Goal: Task Accomplishment & Management: Use online tool/utility

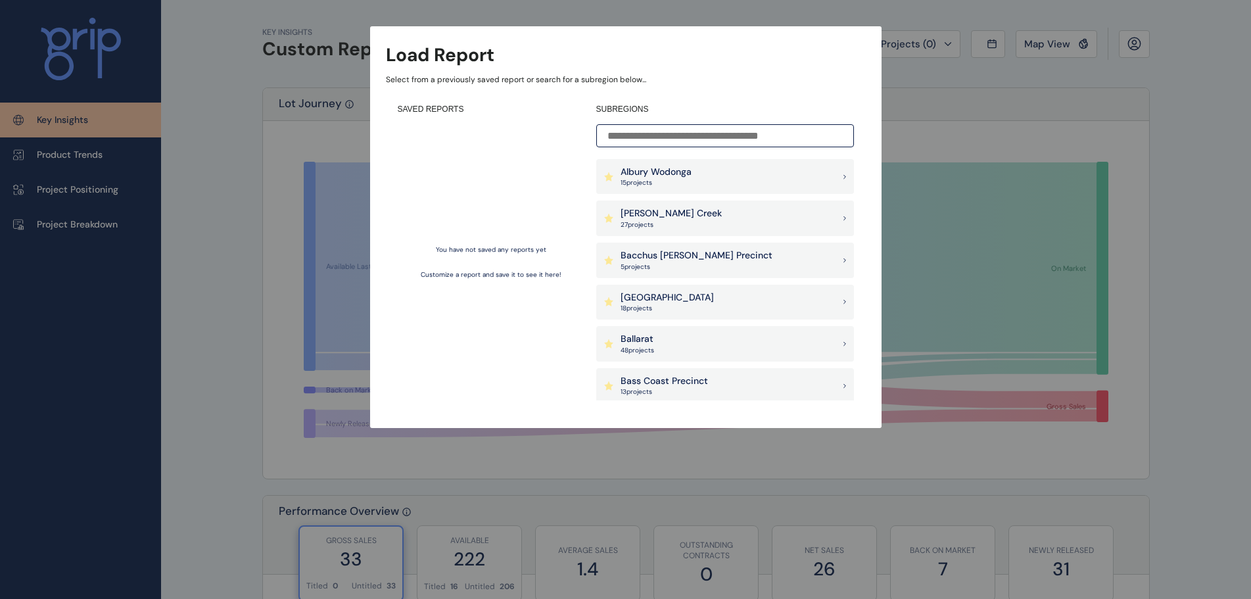
click at [628, 129] on input at bounding box center [725, 135] width 258 height 23
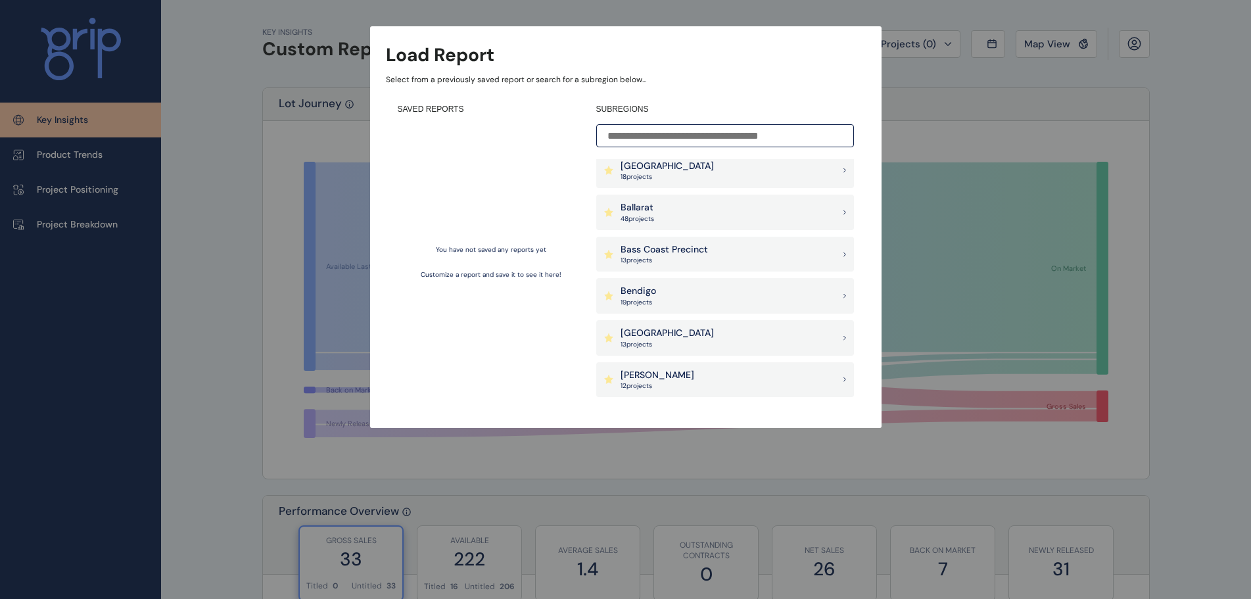
scroll to position [197, 0]
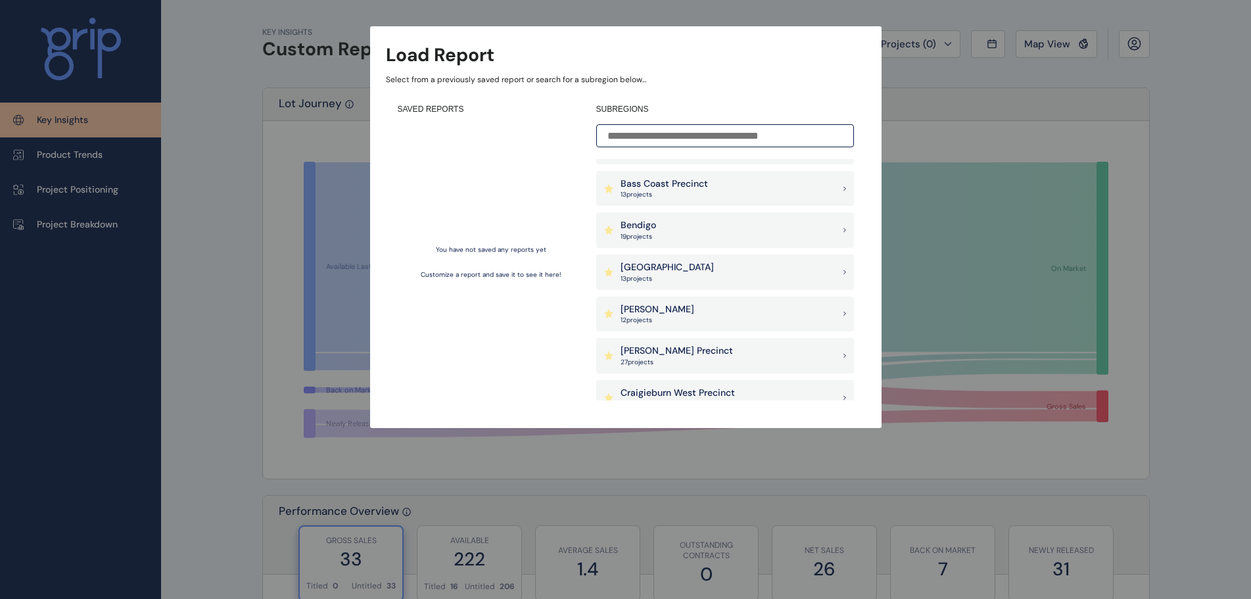
click at [662, 314] on p "[PERSON_NAME]" at bounding box center [658, 309] width 74 height 13
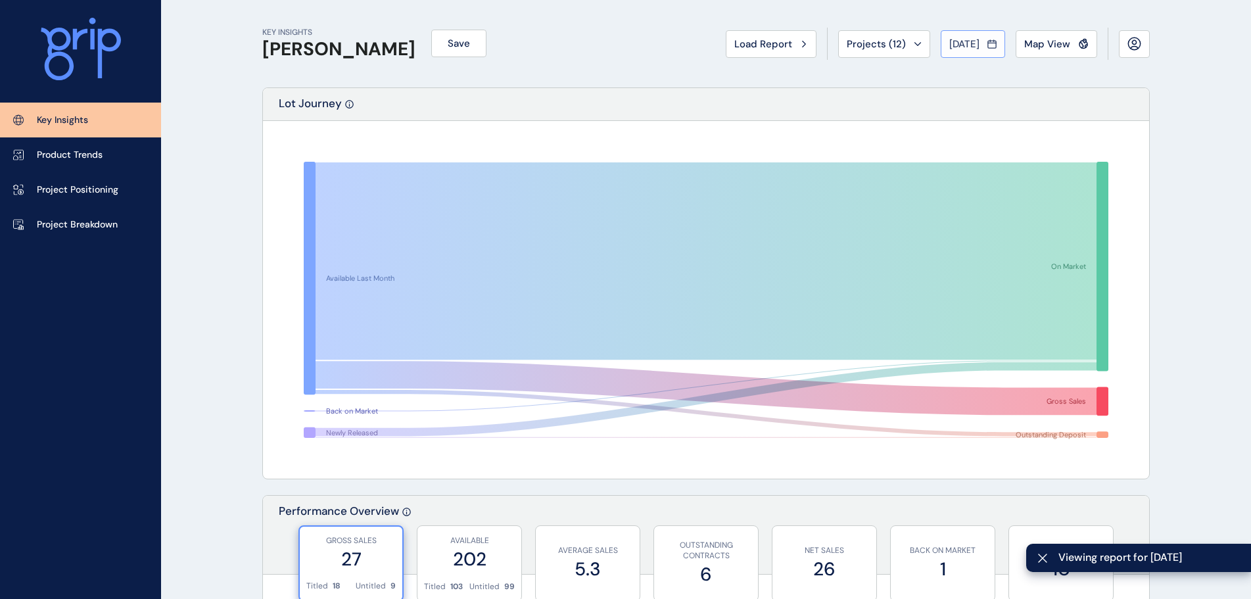
click at [969, 43] on span "[DATE]" at bounding box center [965, 43] width 30 height 13
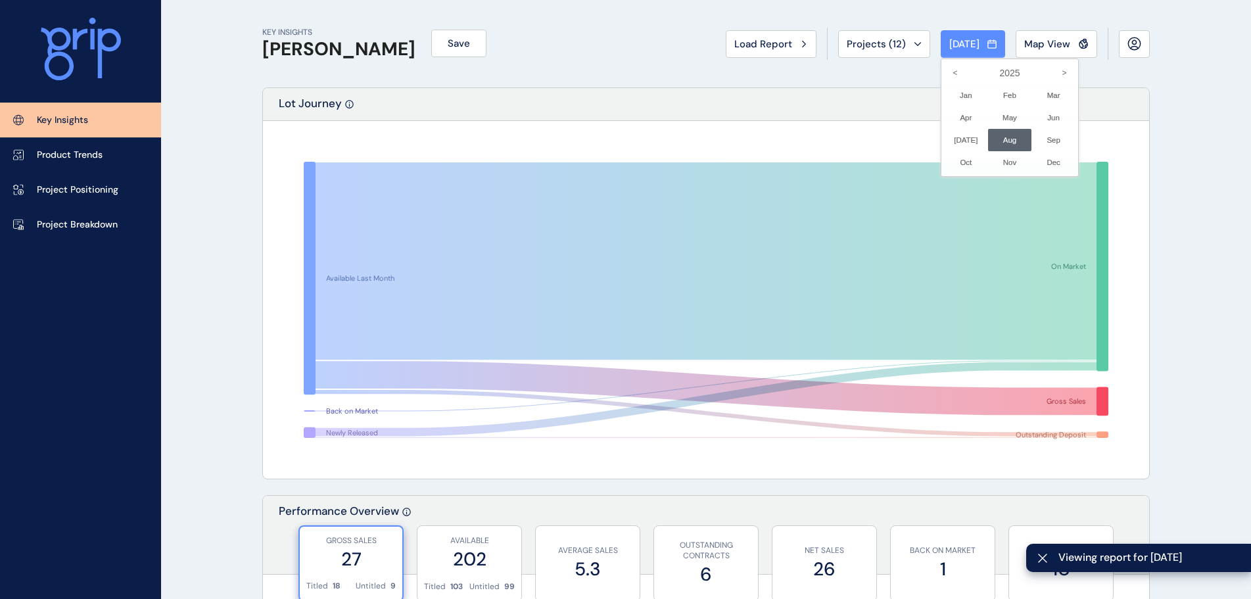
click at [1000, 141] on li "Aug No report is available for this period. New months are usually published 5 …" at bounding box center [1010, 140] width 44 height 22
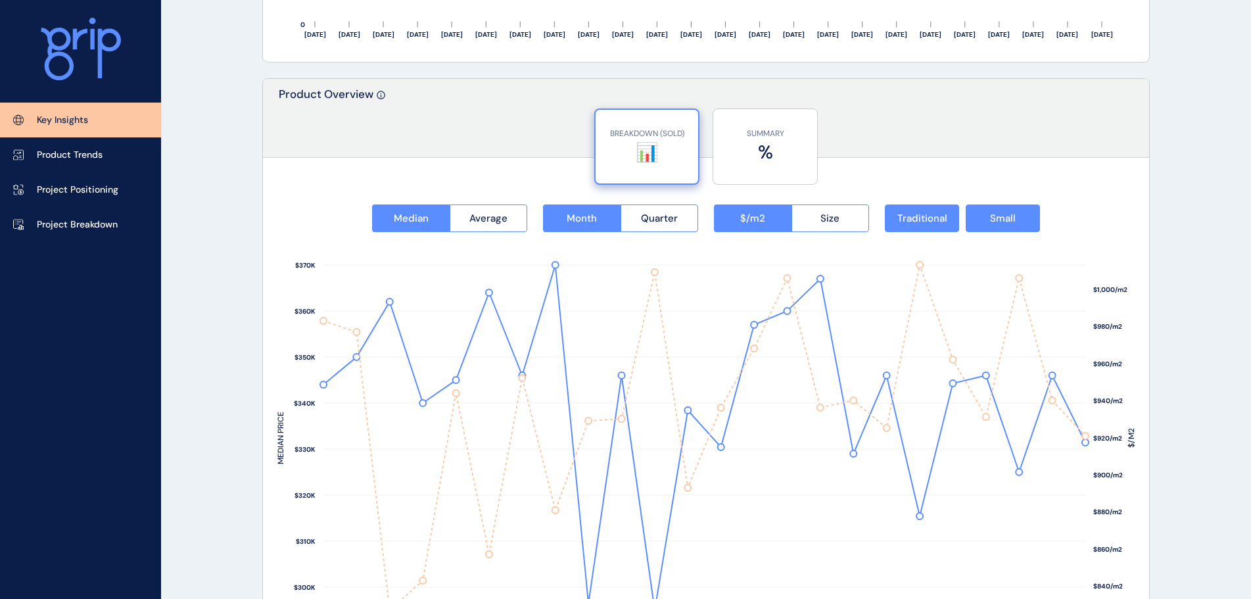
scroll to position [1710, 0]
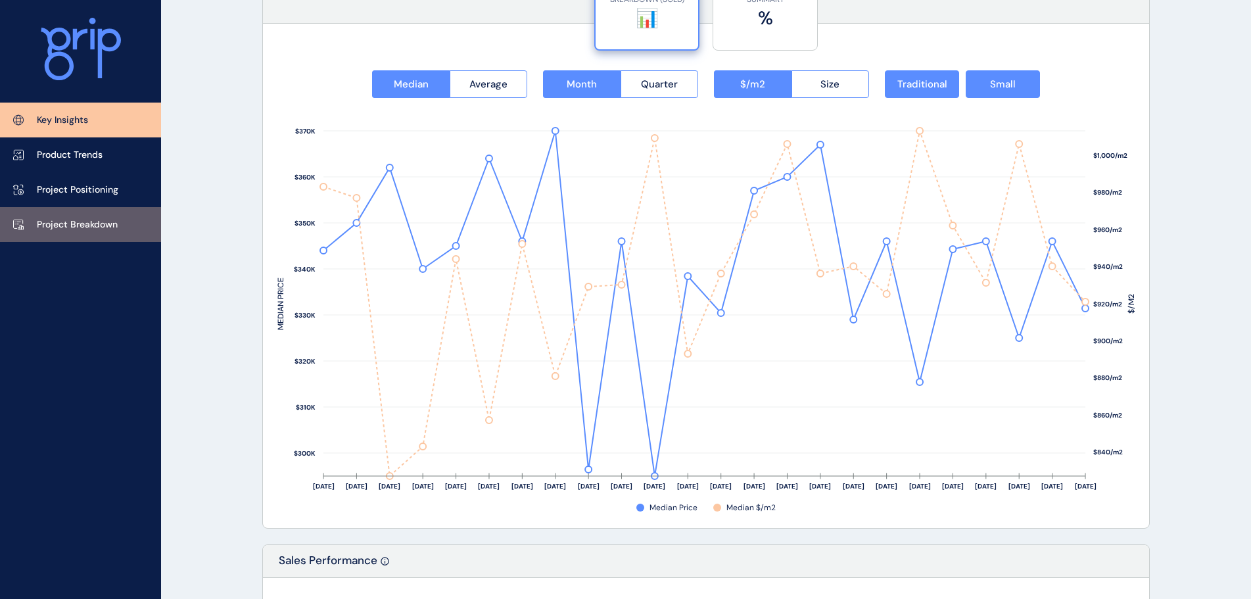
click at [76, 221] on p "Project Breakdown" at bounding box center [77, 224] width 81 height 13
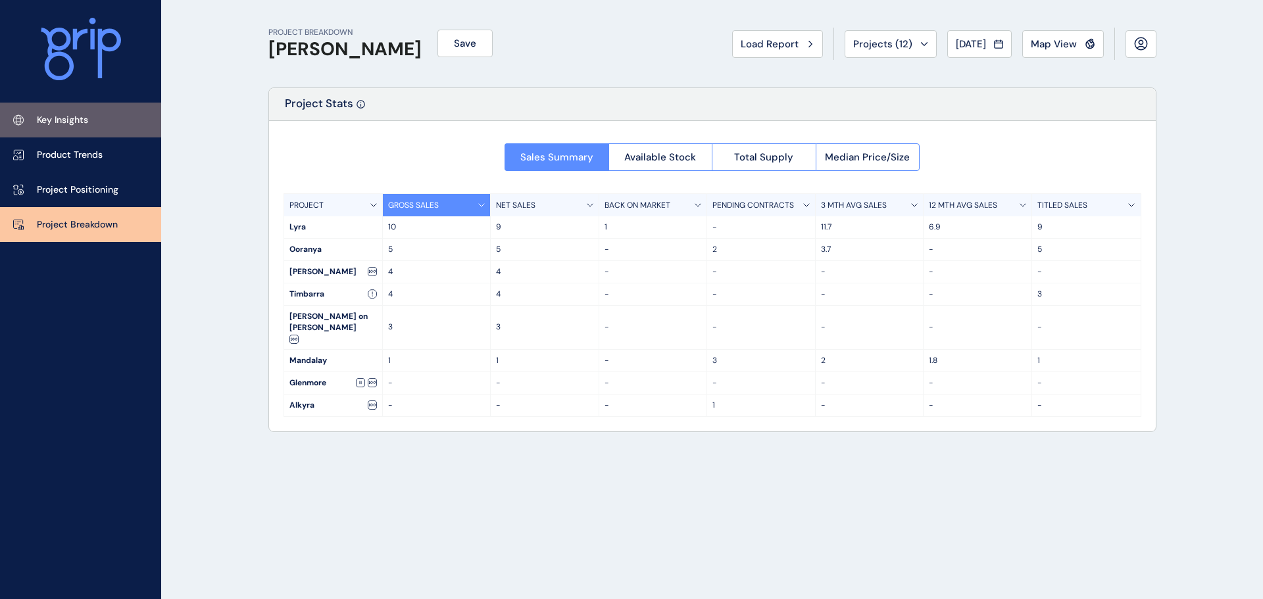
click at [62, 121] on p "Key Insights" at bounding box center [62, 120] width 51 height 13
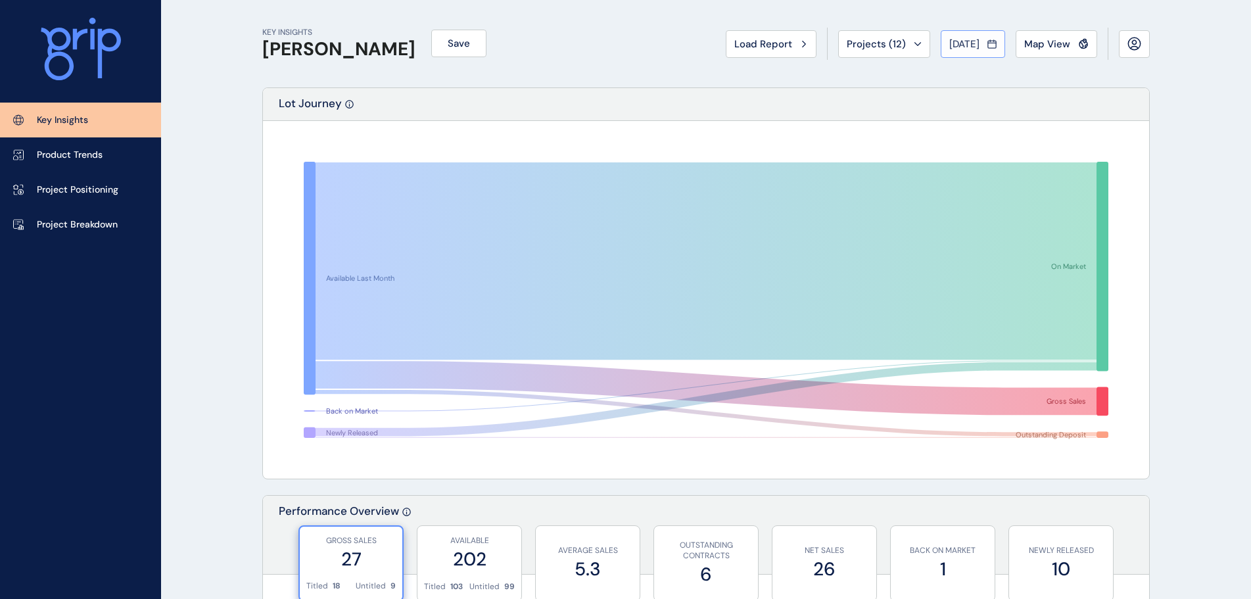
click at [986, 41] on div "[DATE]" at bounding box center [973, 43] width 47 height 13
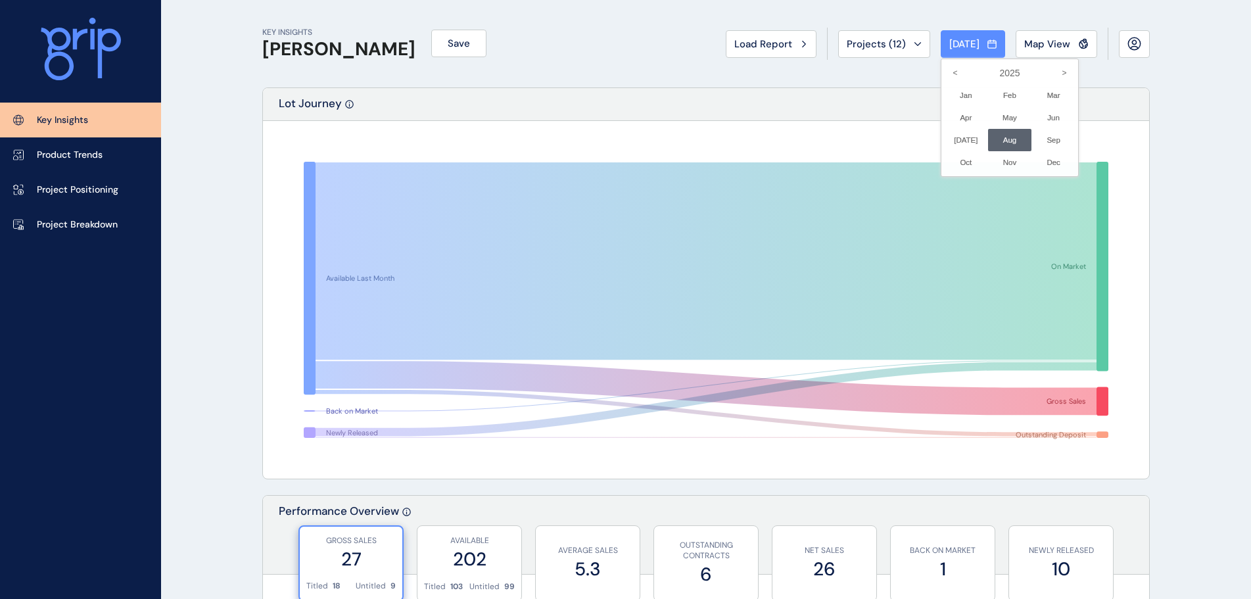
click at [898, 53] on div at bounding box center [625, 299] width 1251 height 599
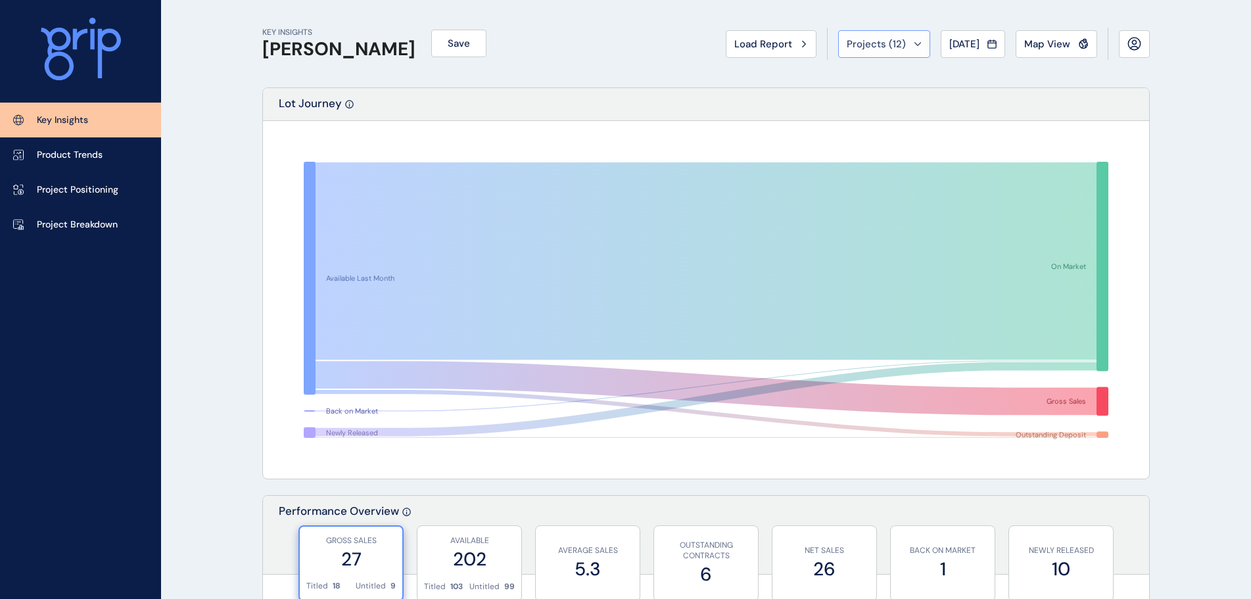
click at [905, 47] on div "Projects ( 12 )" at bounding box center [884, 43] width 75 height 13
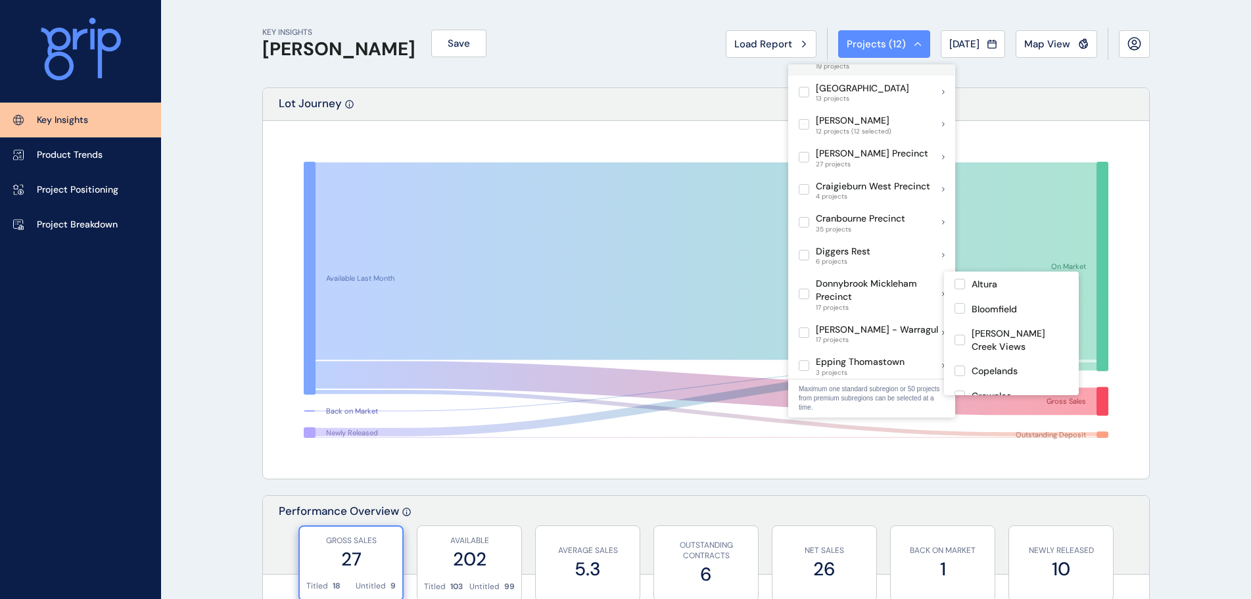
scroll to position [263, 0]
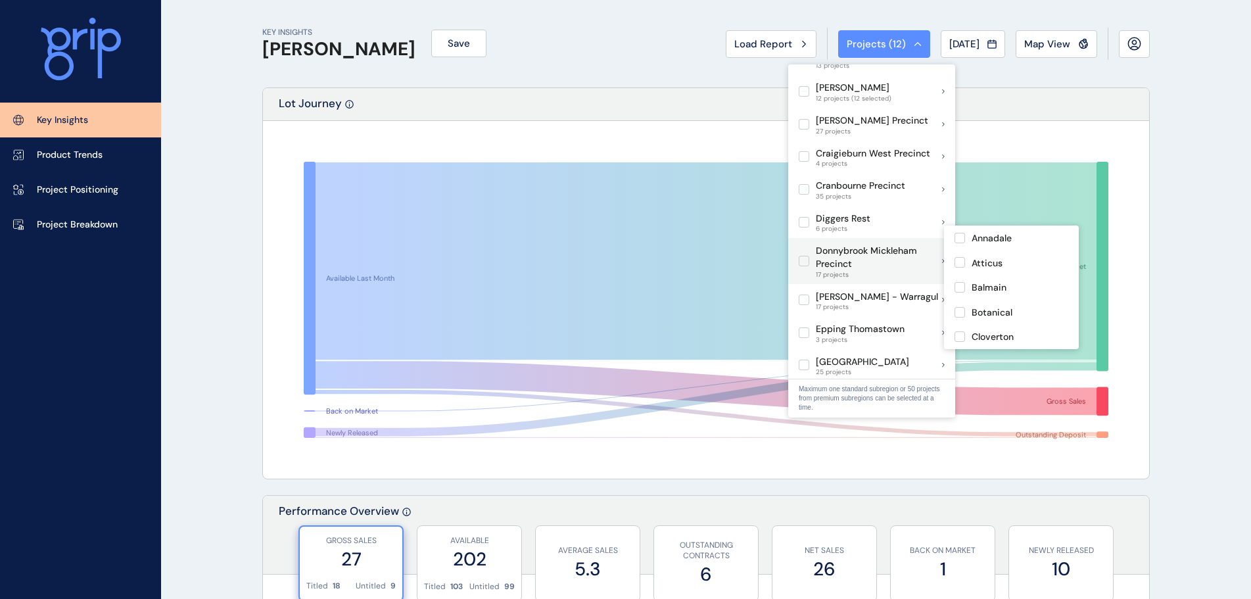
click at [806, 256] on label at bounding box center [804, 261] width 11 height 11
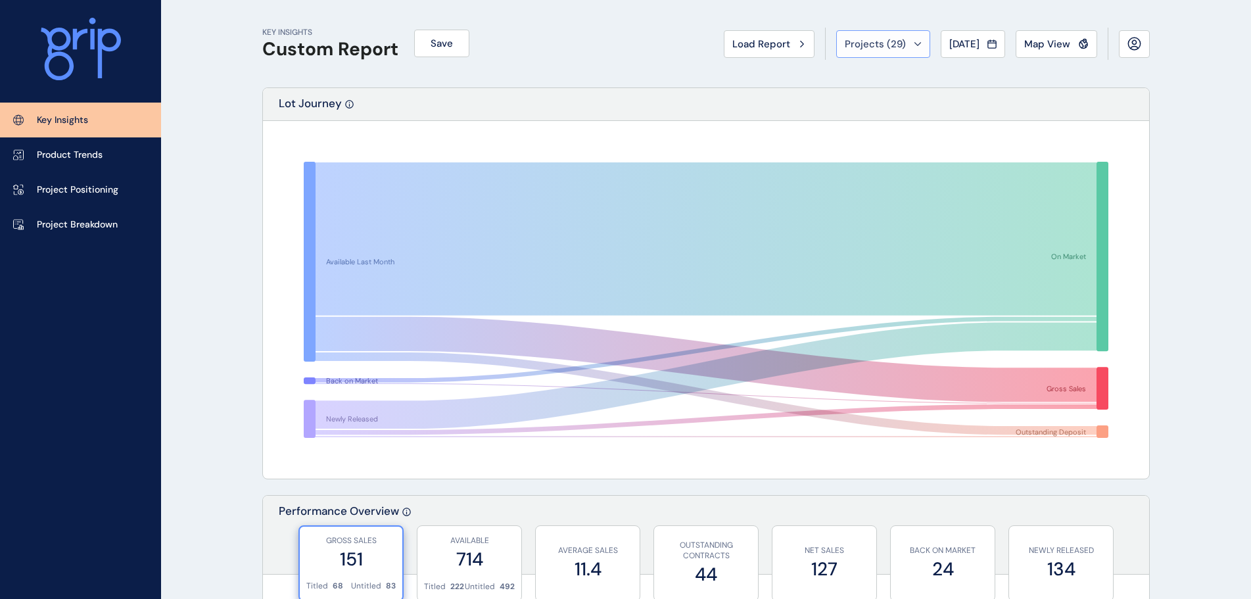
click at [900, 41] on div "Projects ( 29 )" at bounding box center [883, 43] width 77 height 13
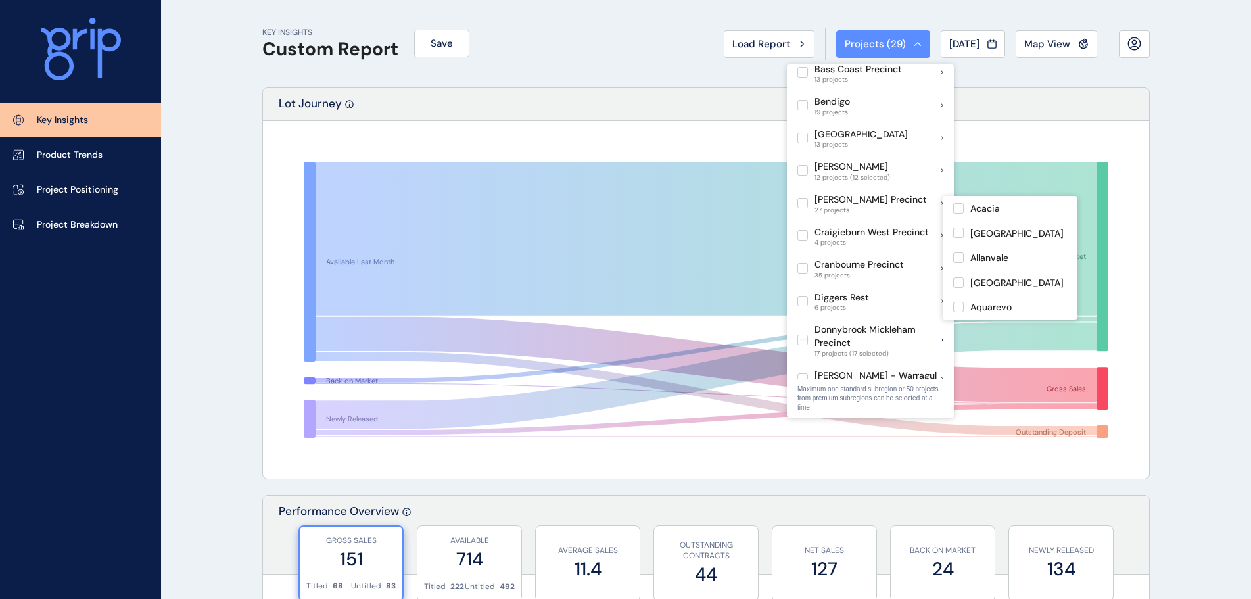
scroll to position [263, 0]
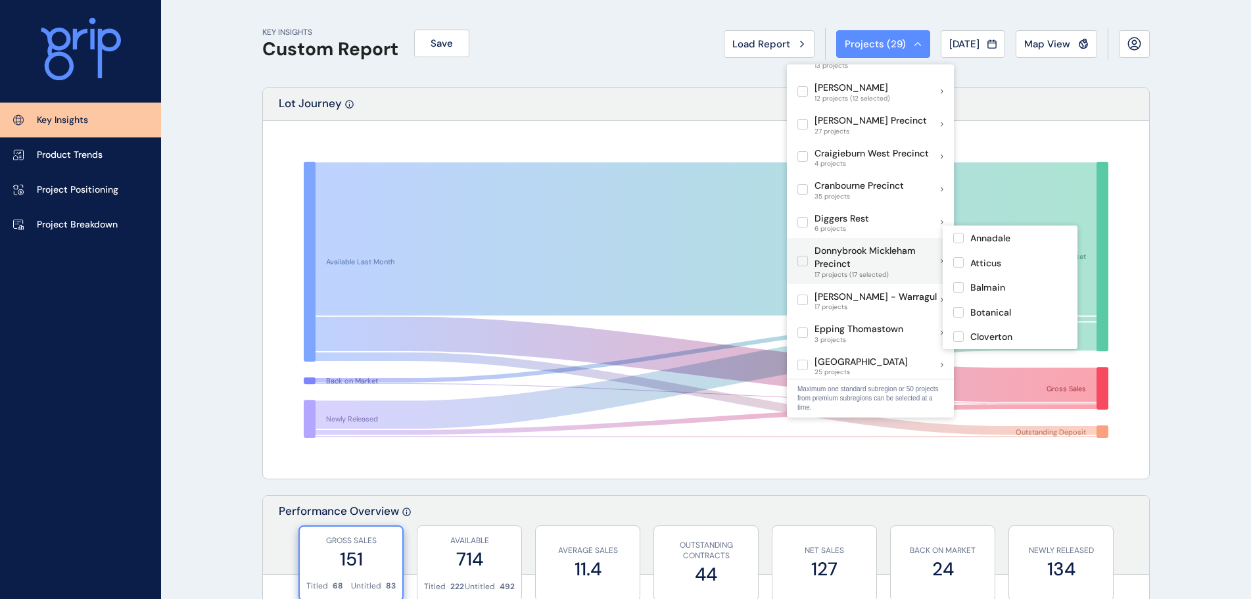
click at [806, 256] on label at bounding box center [803, 261] width 11 height 11
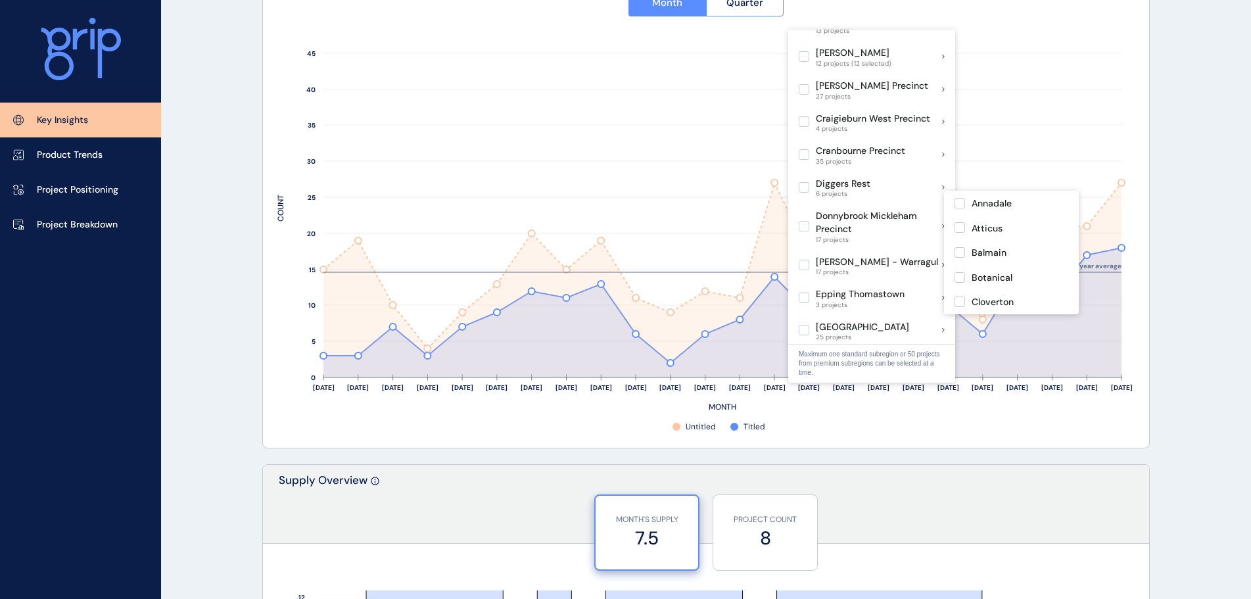
scroll to position [658, 0]
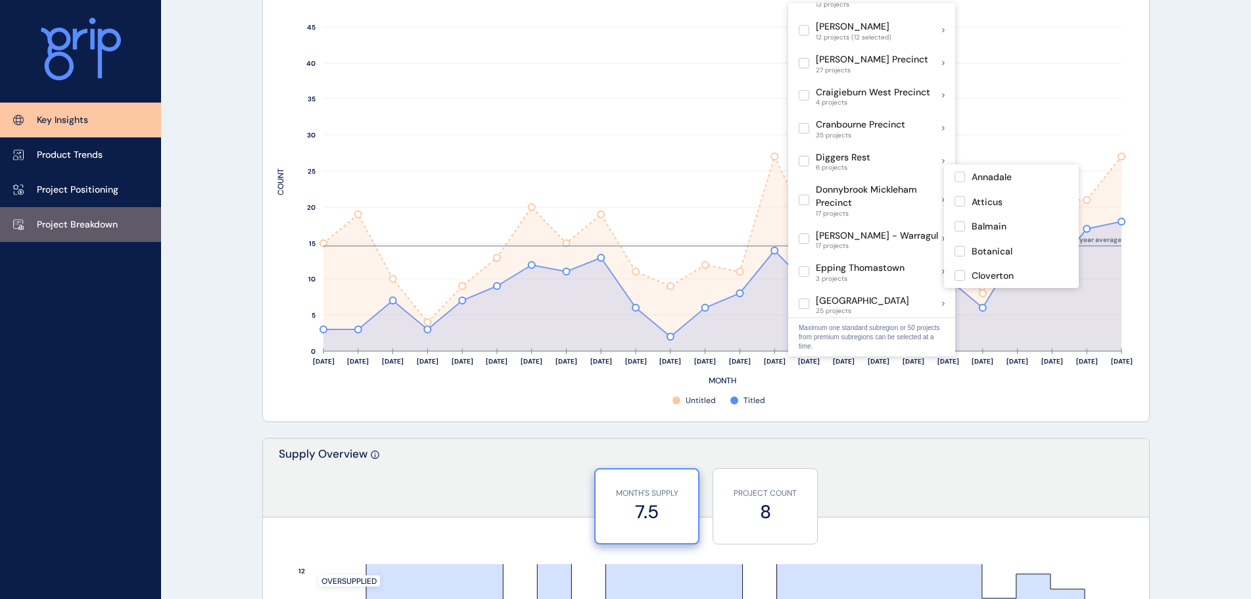
click at [90, 228] on p "Project Breakdown" at bounding box center [77, 224] width 81 height 13
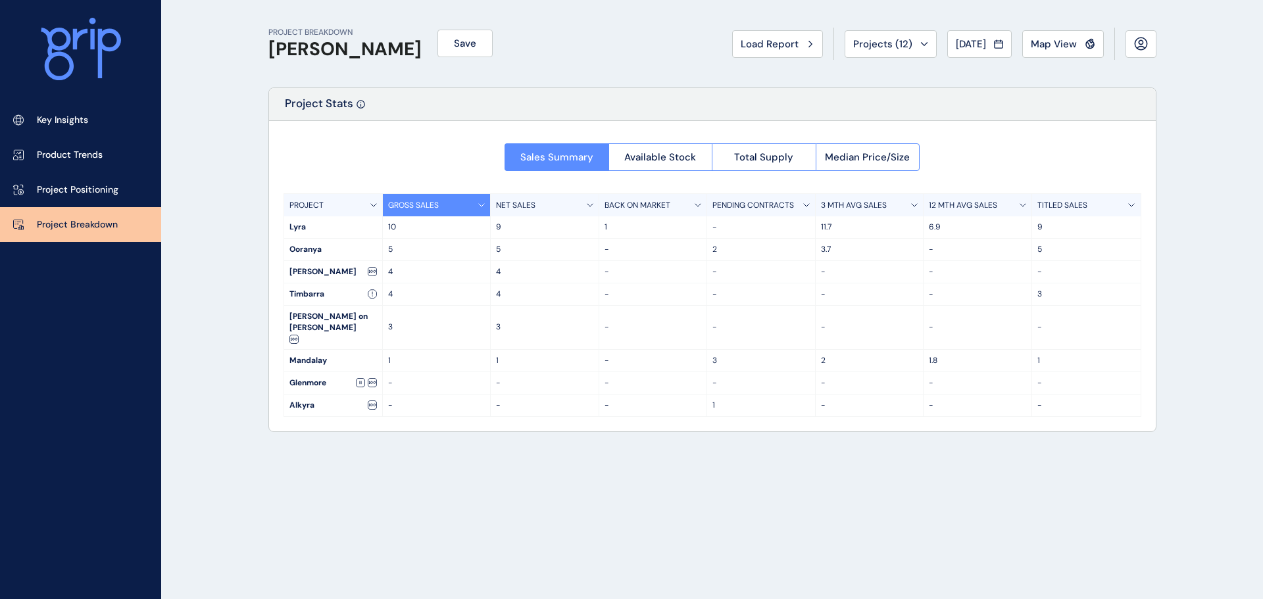
click at [280, 550] on div "PROJECT BREAKDOWN [PERSON_NAME] Save Load Report Projects ( 12 ) [DATE] 2025 < …" at bounding box center [712, 299] width 921 height 599
click at [80, 189] on p "Project Positioning" at bounding box center [78, 189] width 82 height 13
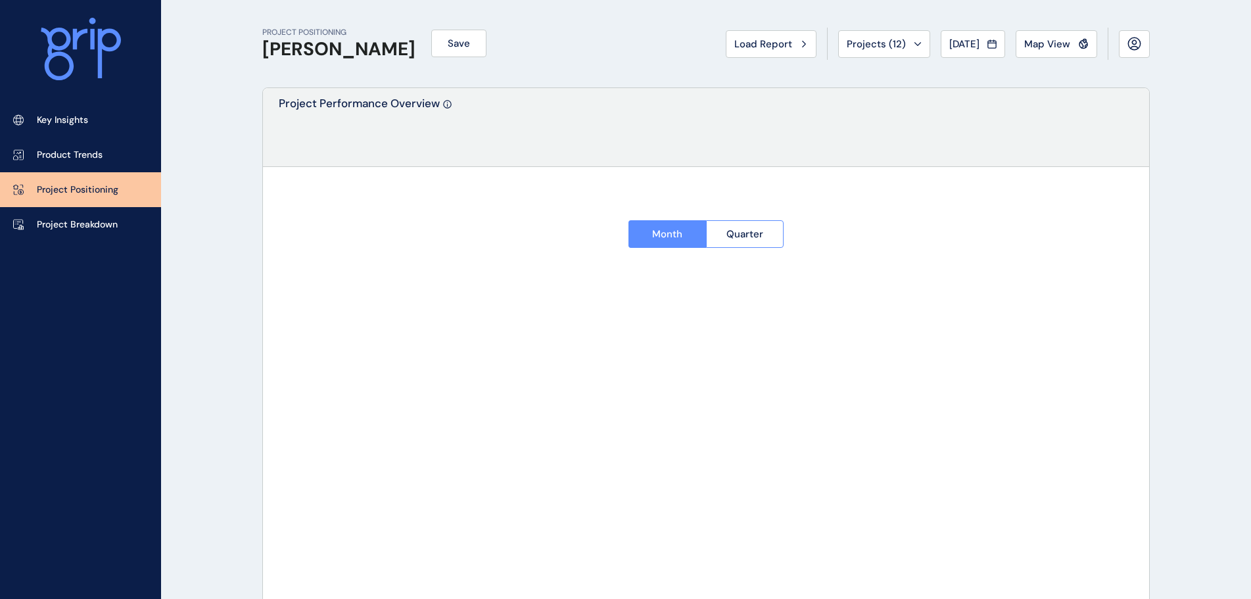
type input "****"
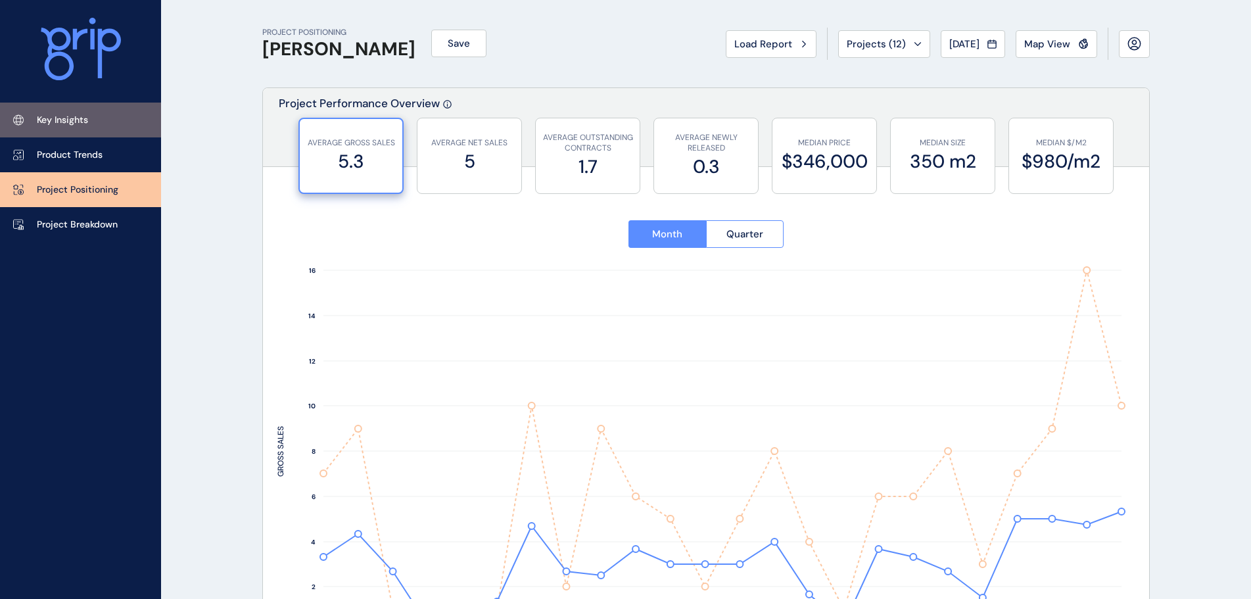
click at [59, 117] on p "Key Insights" at bounding box center [62, 120] width 51 height 13
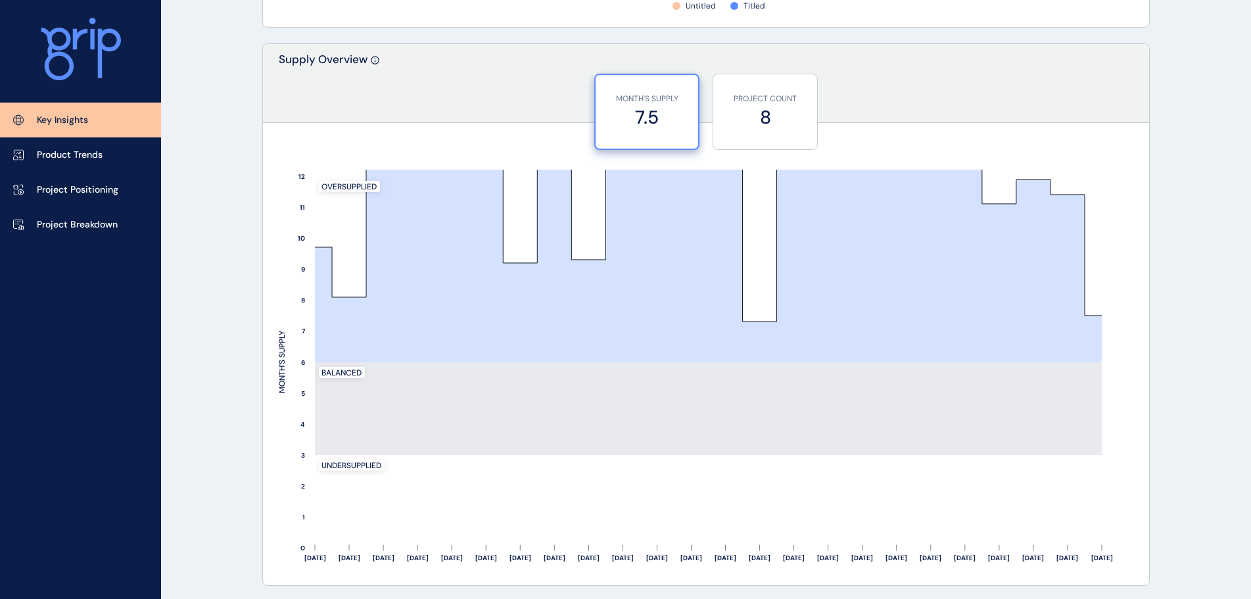
scroll to position [592, 0]
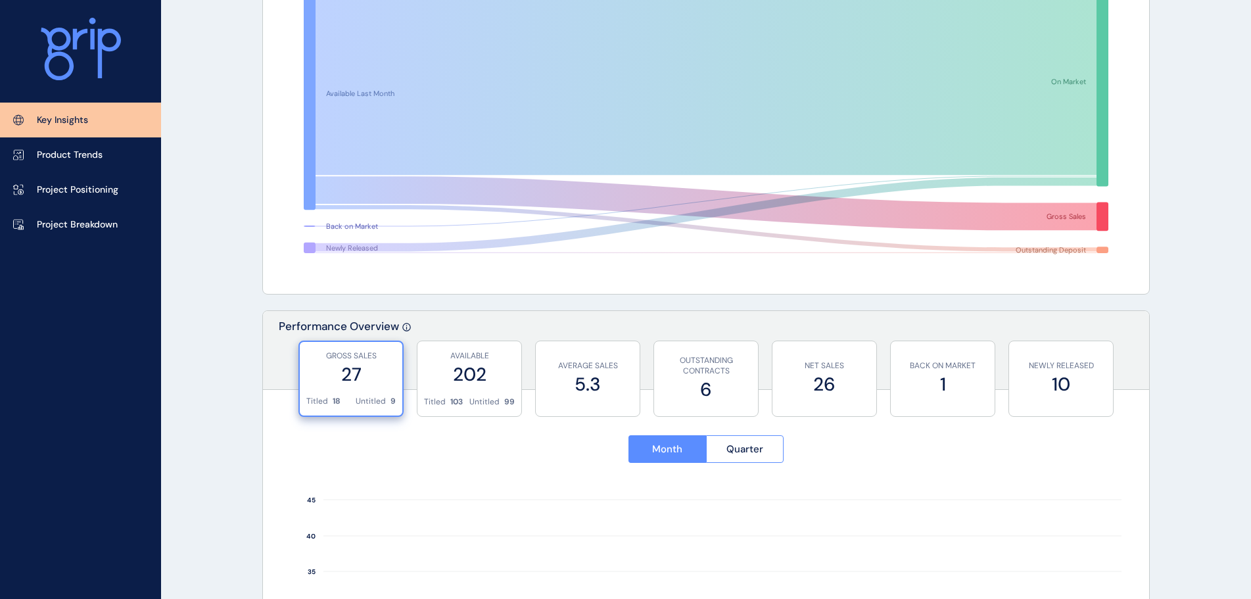
scroll to position [0, 0]
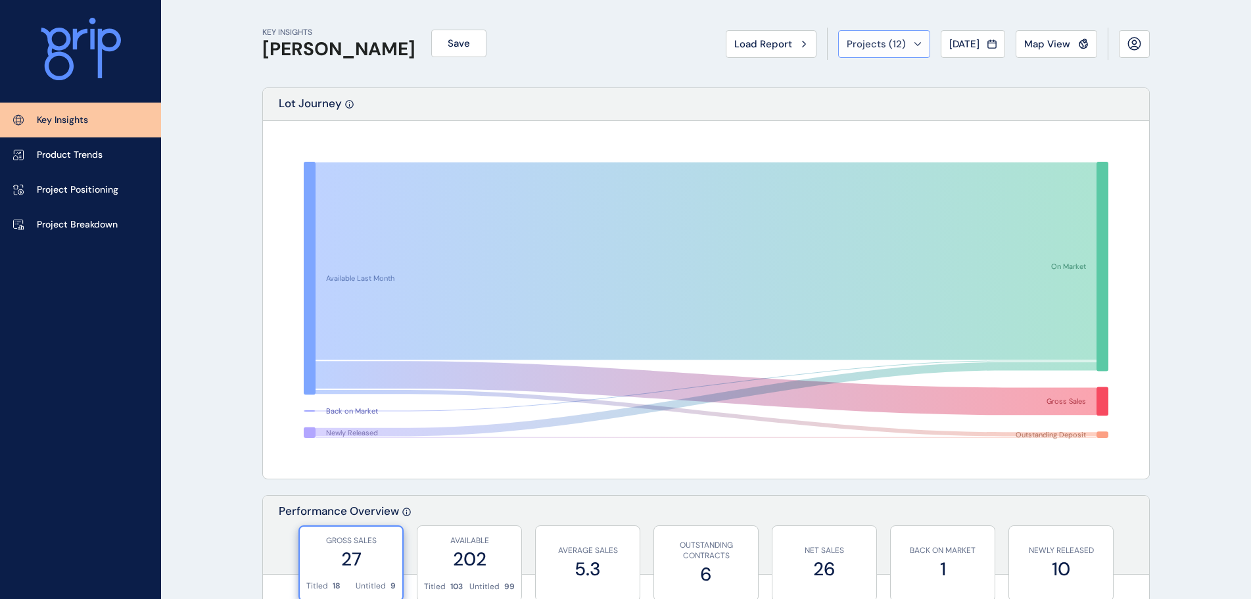
click at [880, 39] on span "Projects ( 12 )" at bounding box center [876, 43] width 59 height 13
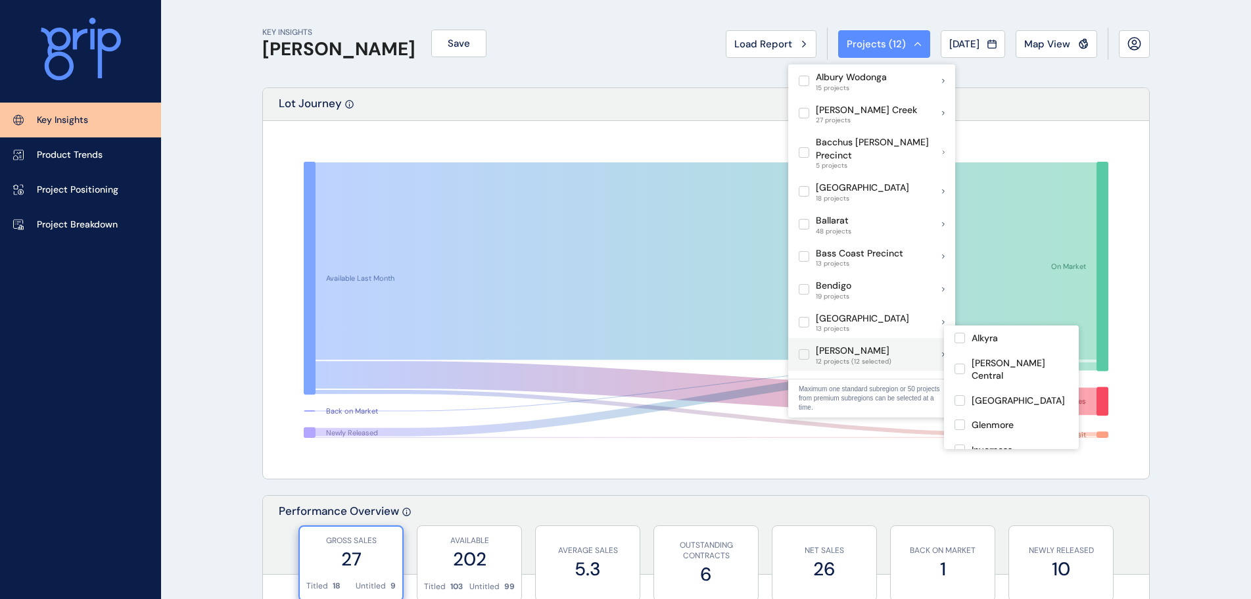
click at [804, 349] on label at bounding box center [804, 354] width 11 height 11
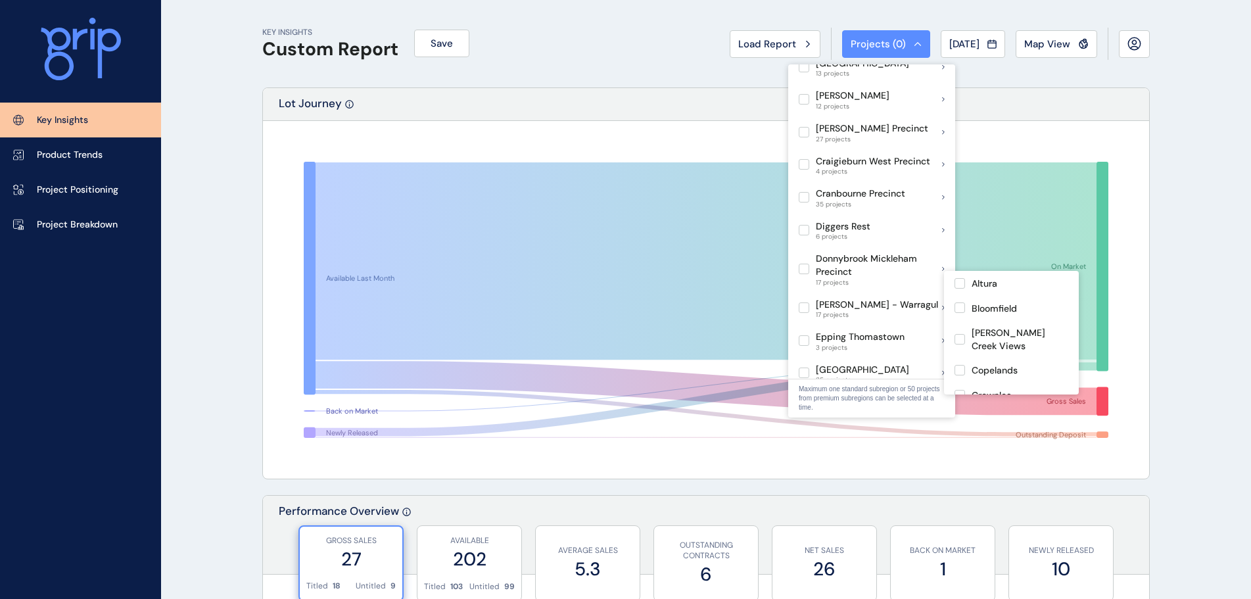
scroll to position [263, 0]
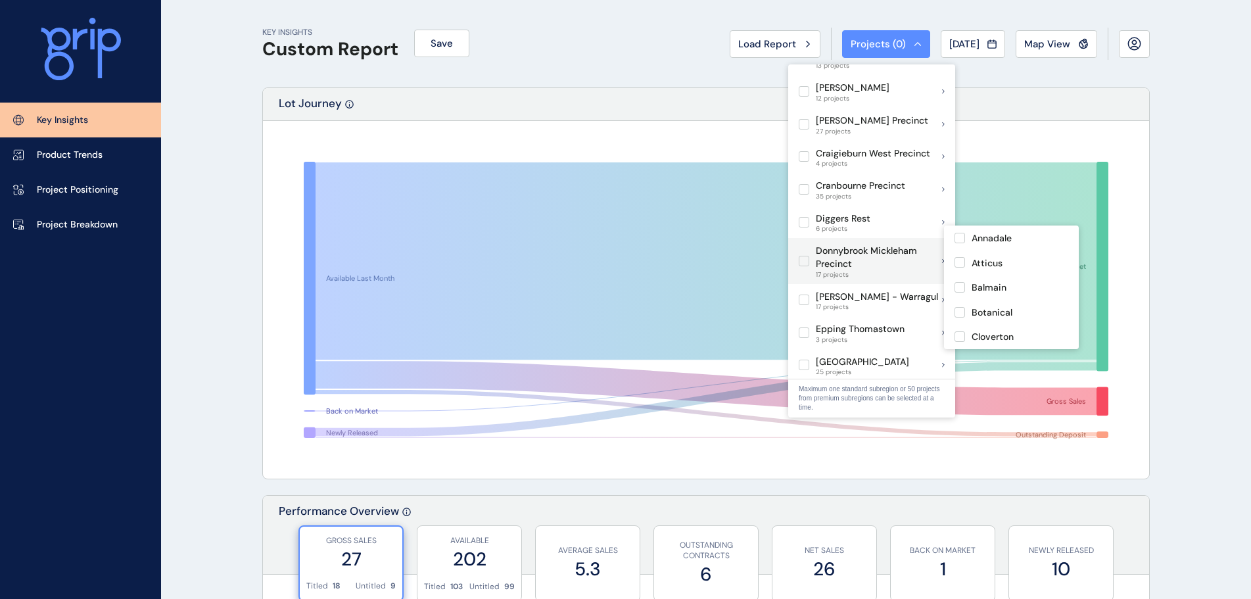
click at [808, 256] on label at bounding box center [804, 261] width 11 height 11
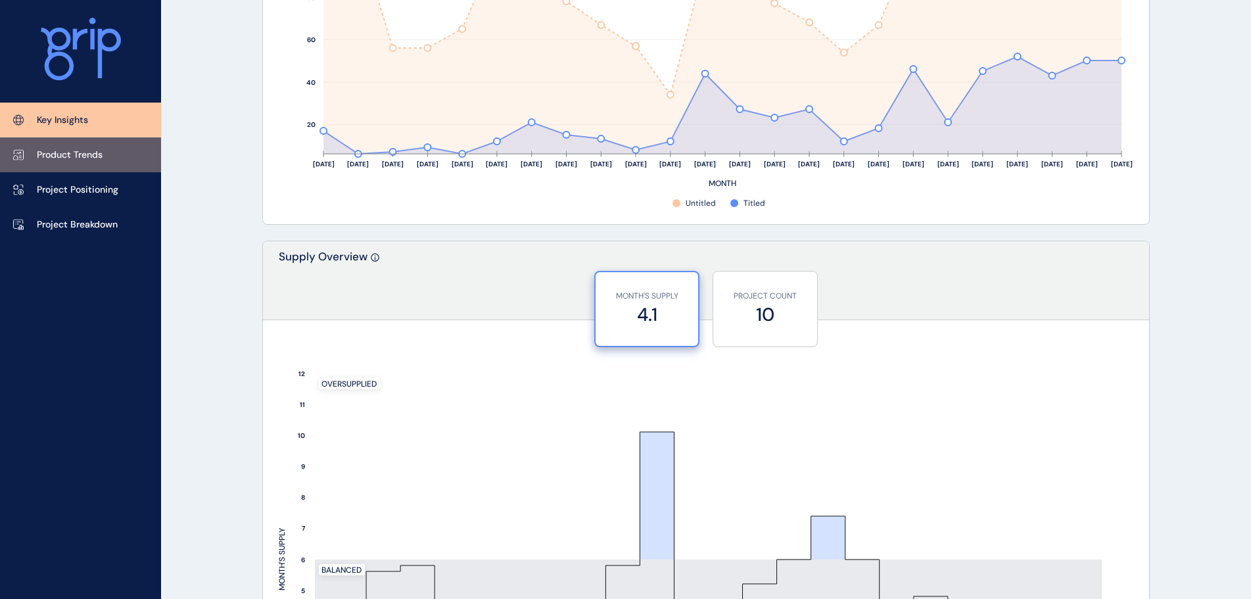
click at [90, 152] on p "Product Trends" at bounding box center [70, 155] width 66 height 13
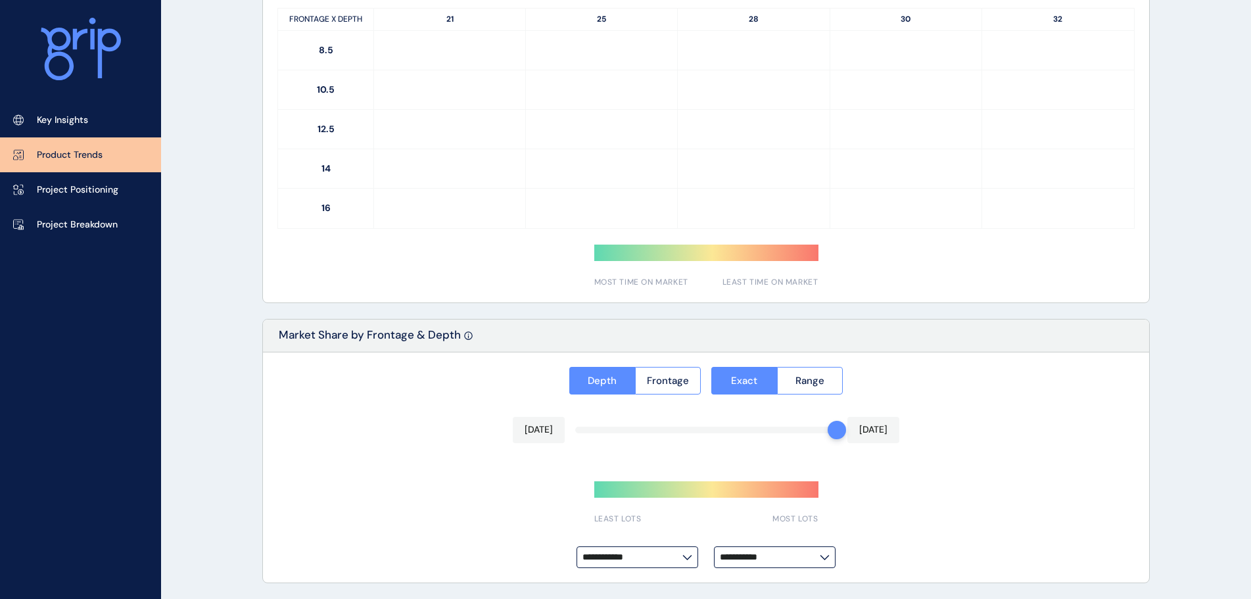
type input "**********"
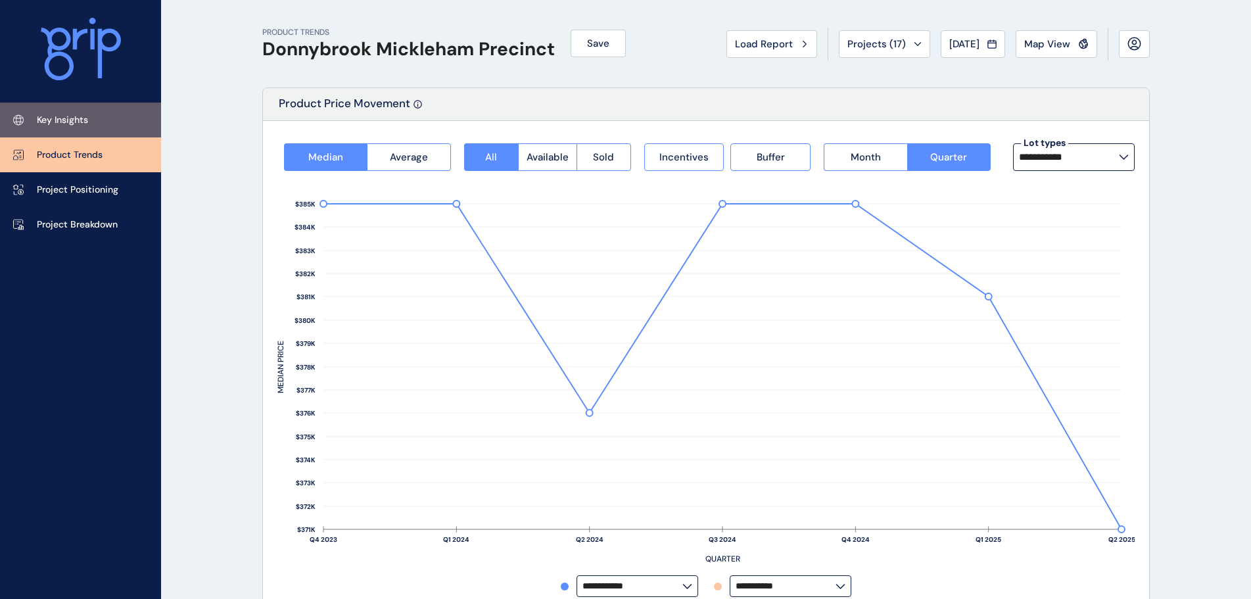
click at [59, 126] on p "Key Insights" at bounding box center [62, 120] width 51 height 13
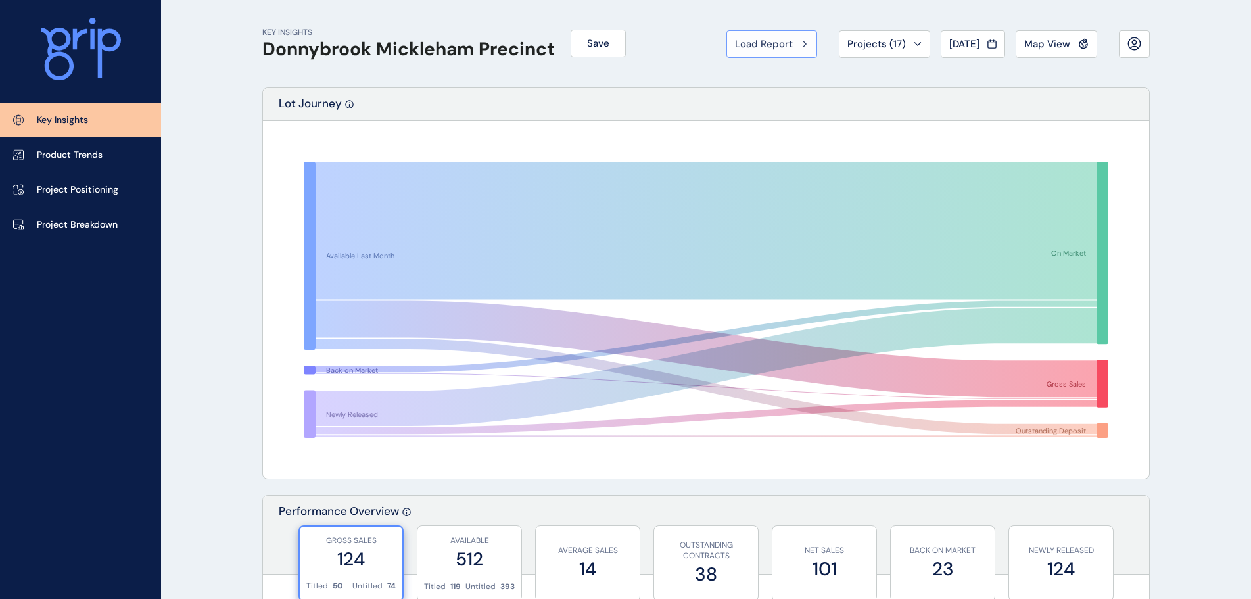
click at [775, 48] on span "Load Report" at bounding box center [764, 43] width 58 height 13
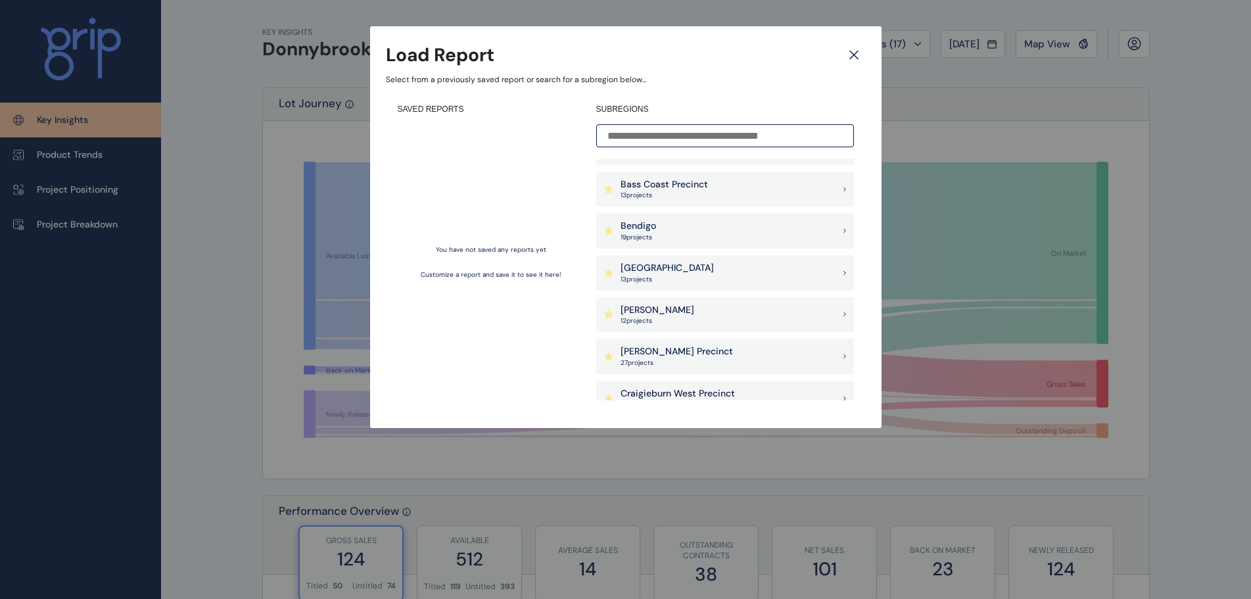
scroll to position [197, 0]
click at [667, 315] on div "[PERSON_NAME] 12 project s" at bounding box center [725, 315] width 258 height 36
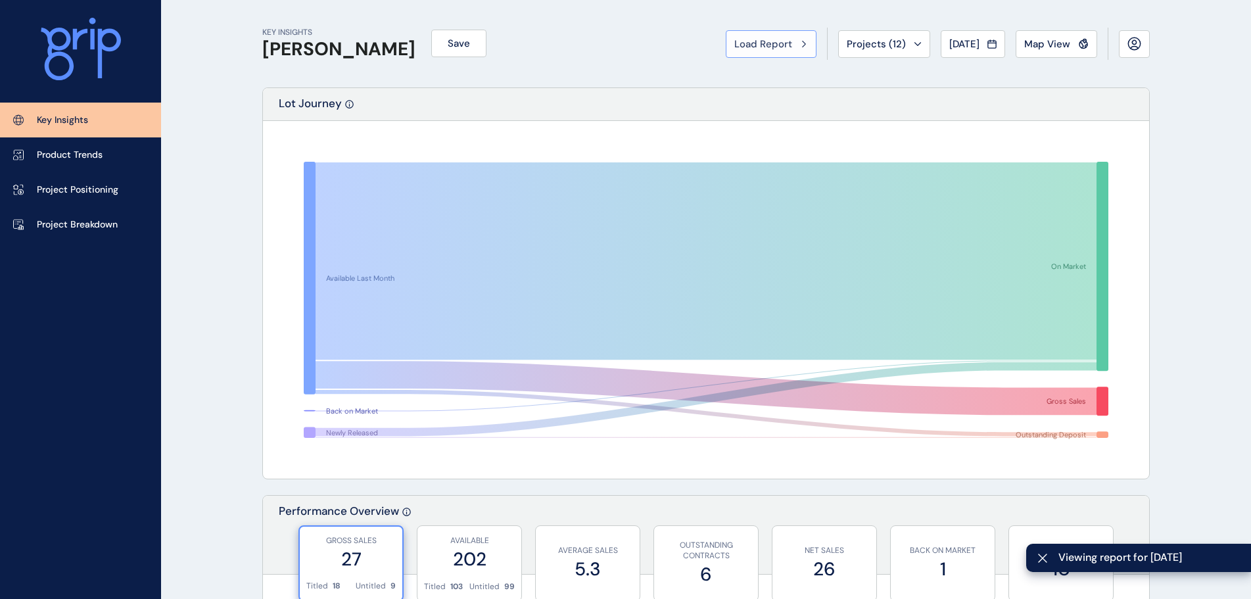
click at [752, 50] on span "Load Report" at bounding box center [764, 43] width 58 height 13
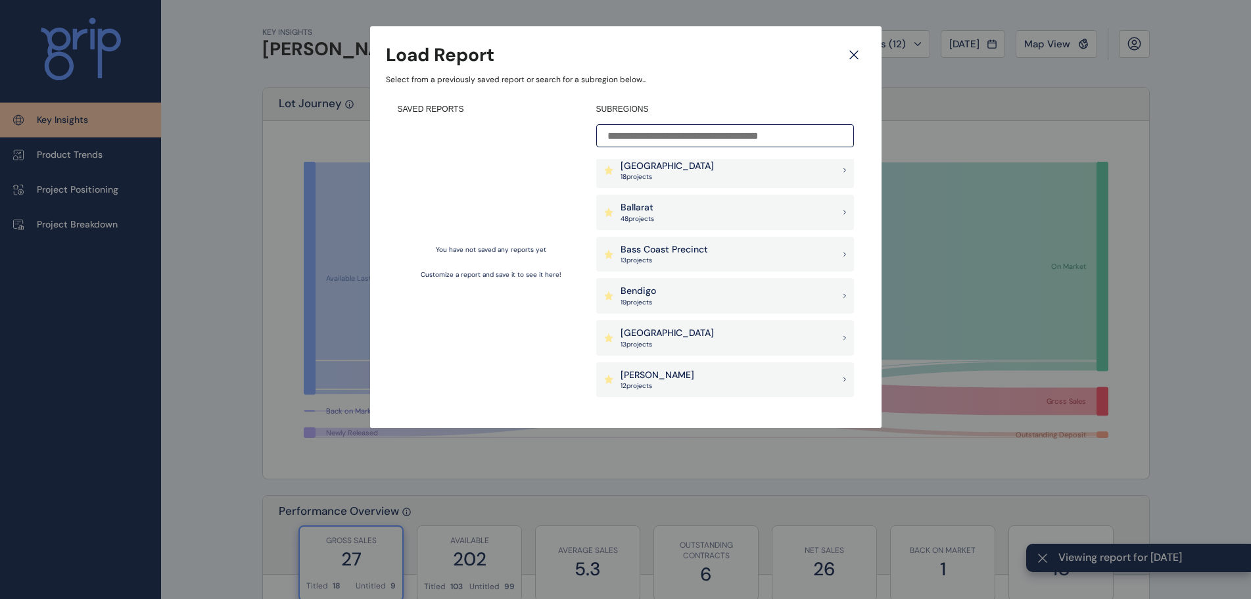
scroll to position [197, 0]
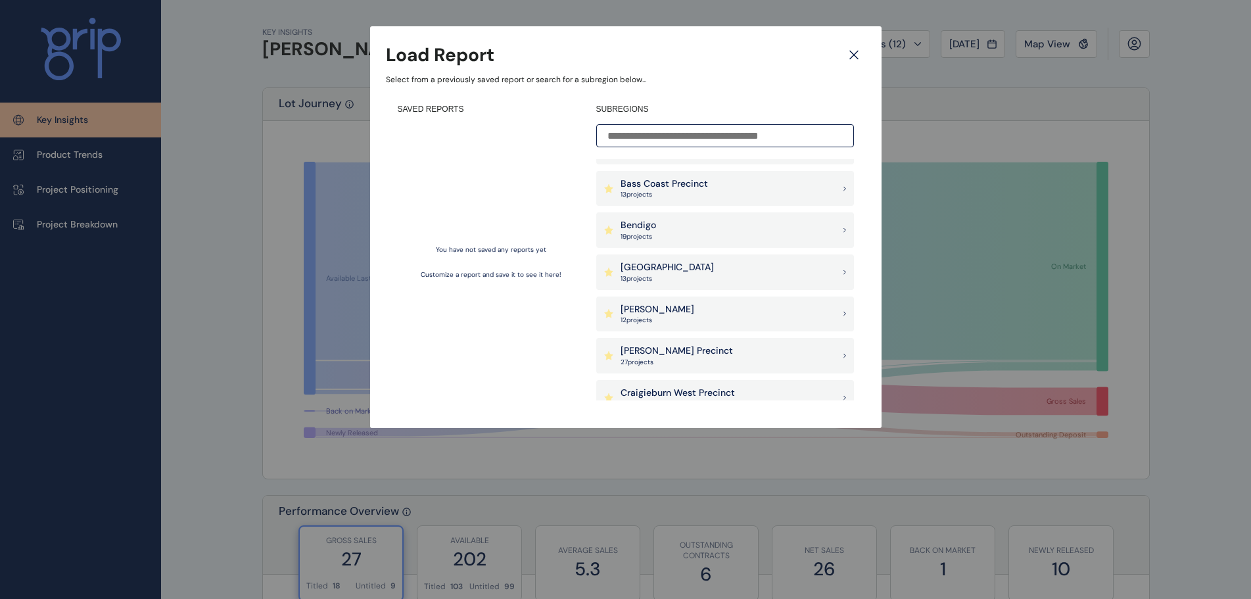
click at [609, 314] on icon at bounding box center [608, 314] width 9 height 9
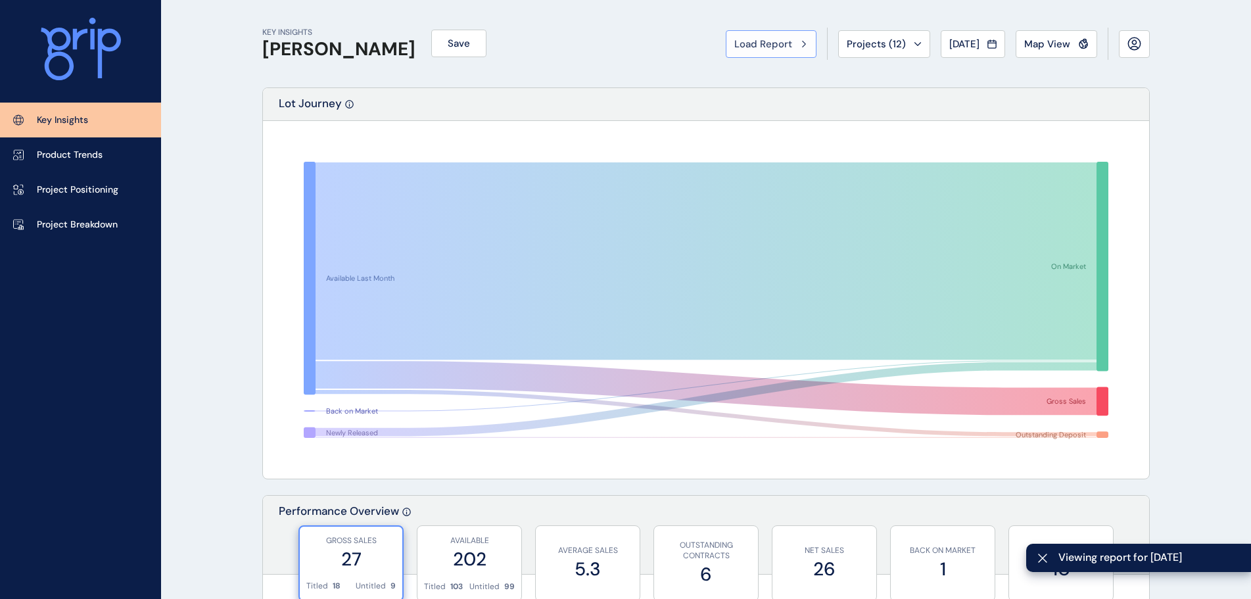
click at [781, 46] on div "Load Report" at bounding box center [772, 43] width 74 height 13
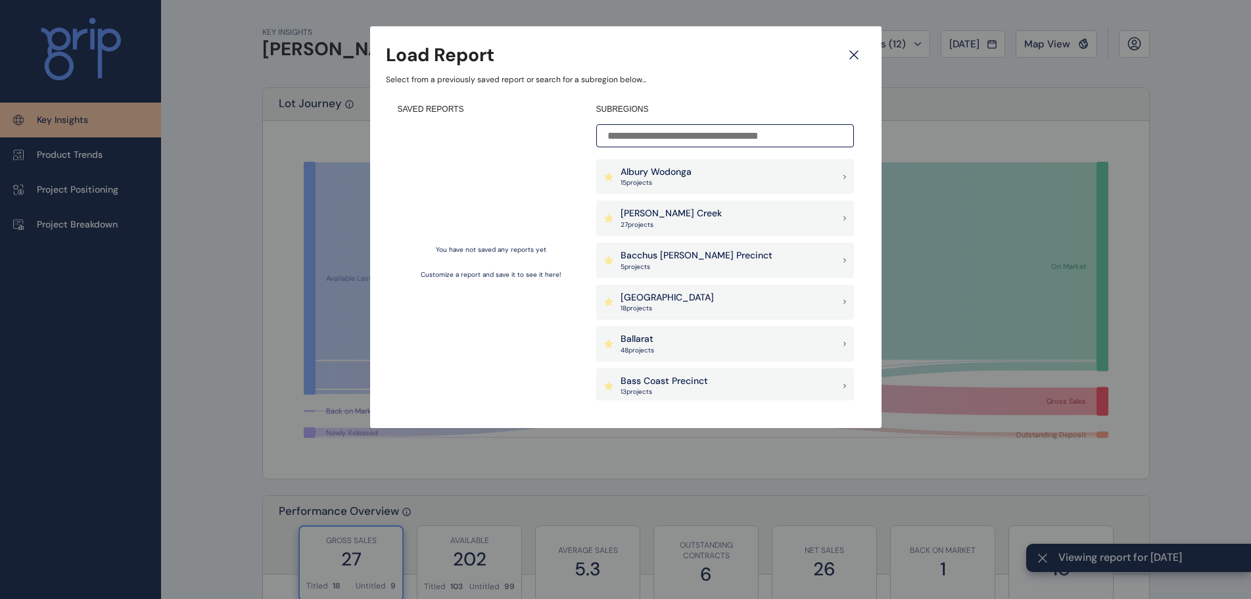
click at [852, 51] on icon at bounding box center [854, 54] width 24 height 23
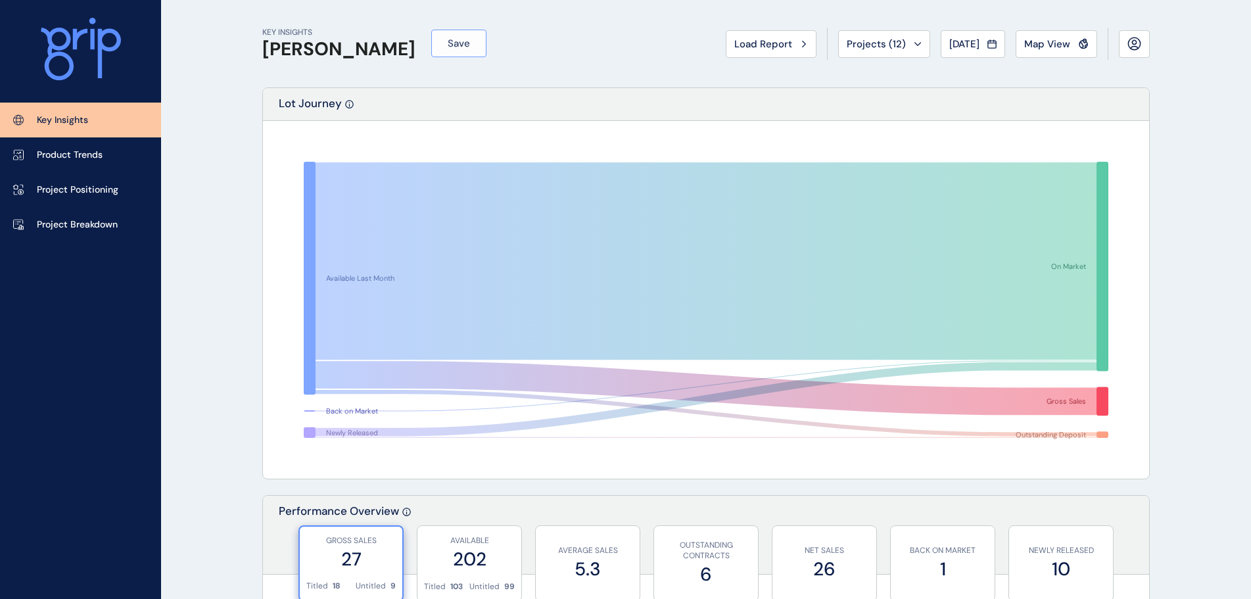
click at [448, 37] on span "Save" at bounding box center [459, 43] width 22 height 13
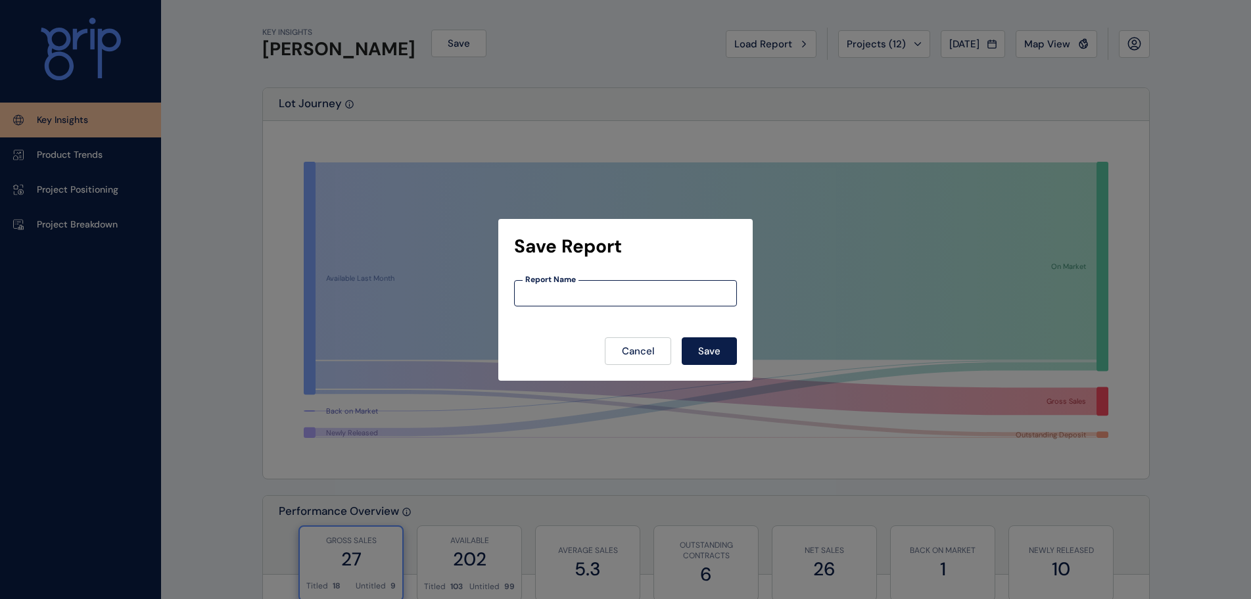
click at [574, 297] on input at bounding box center [626, 292] width 222 height 11
type input "*********"
click at [721, 351] on span "Save" at bounding box center [709, 351] width 22 height 13
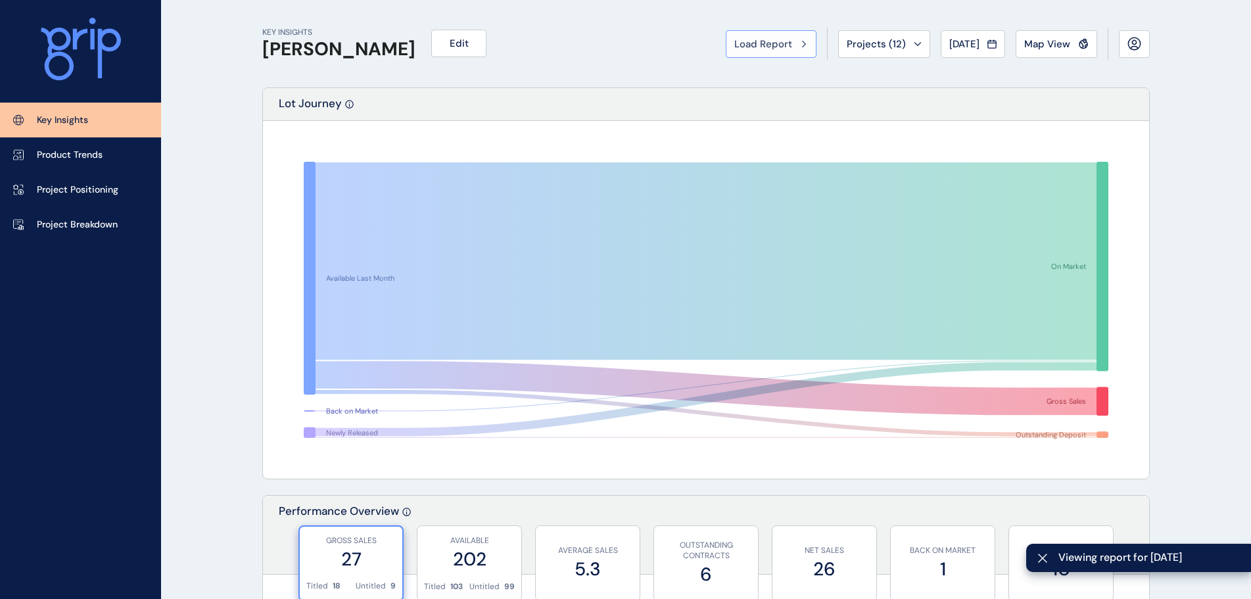
click at [776, 41] on span "Load Report" at bounding box center [764, 43] width 58 height 13
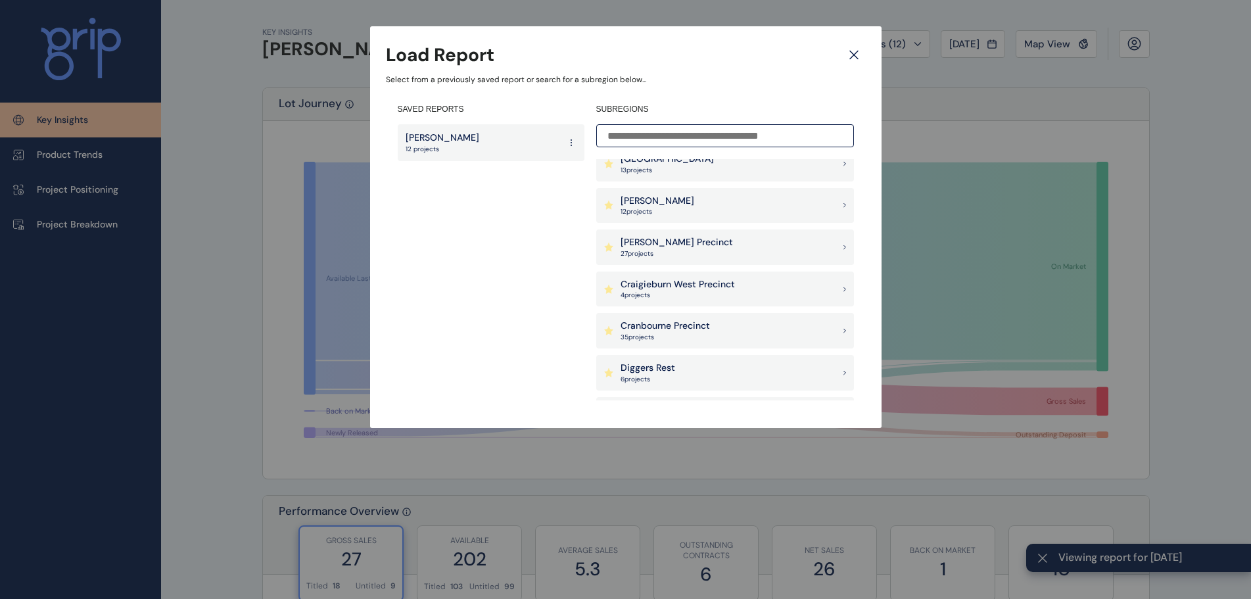
scroll to position [329, 0]
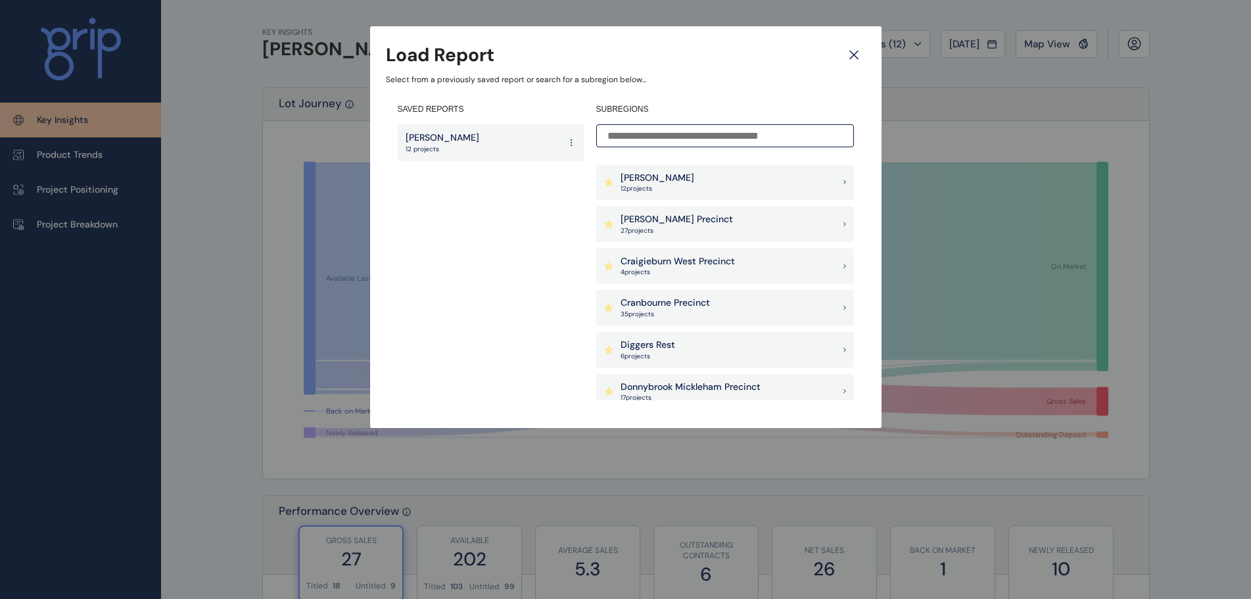
click at [853, 51] on icon at bounding box center [854, 54] width 24 height 23
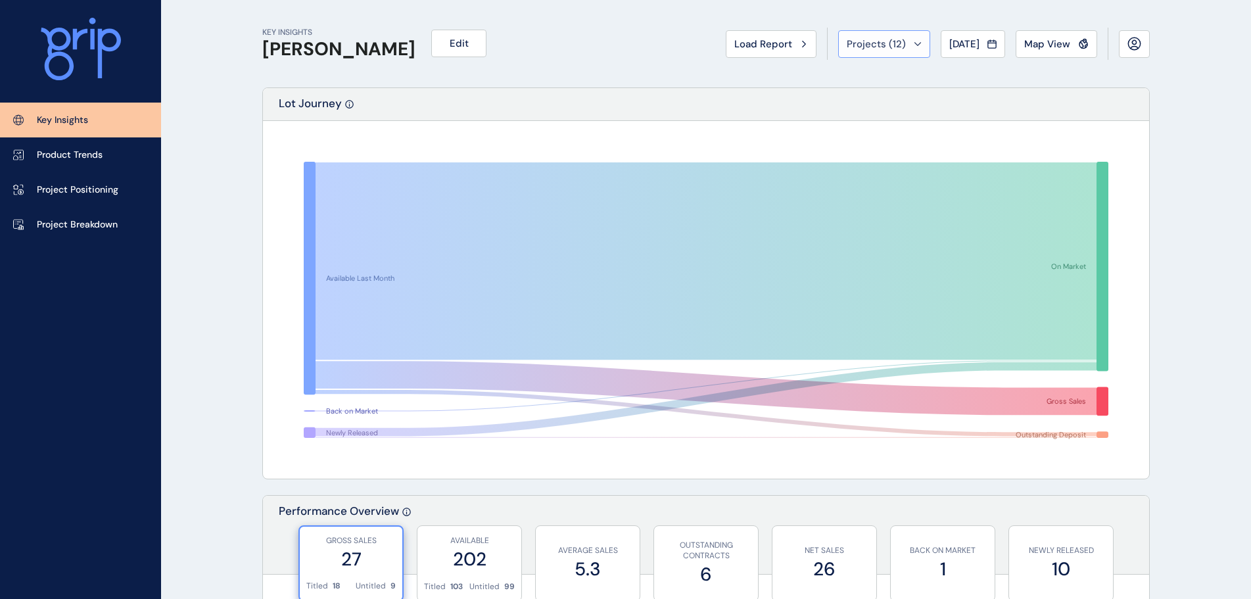
click at [869, 45] on span "Projects ( 12 )" at bounding box center [876, 43] width 59 height 13
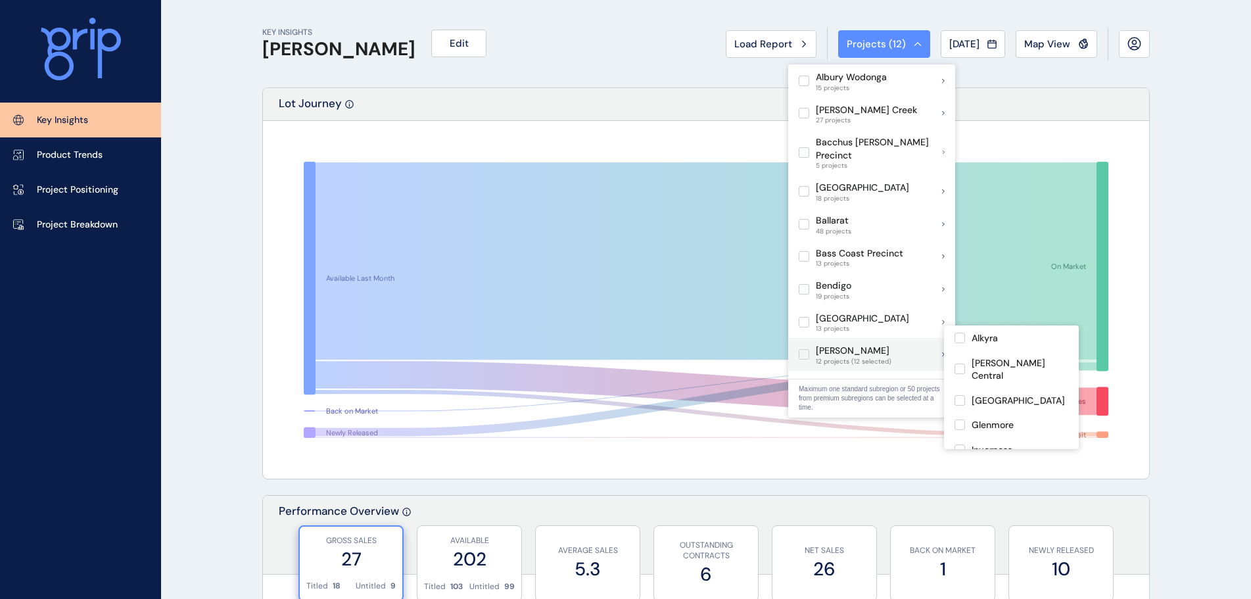
click at [808, 349] on label at bounding box center [804, 354] width 11 height 11
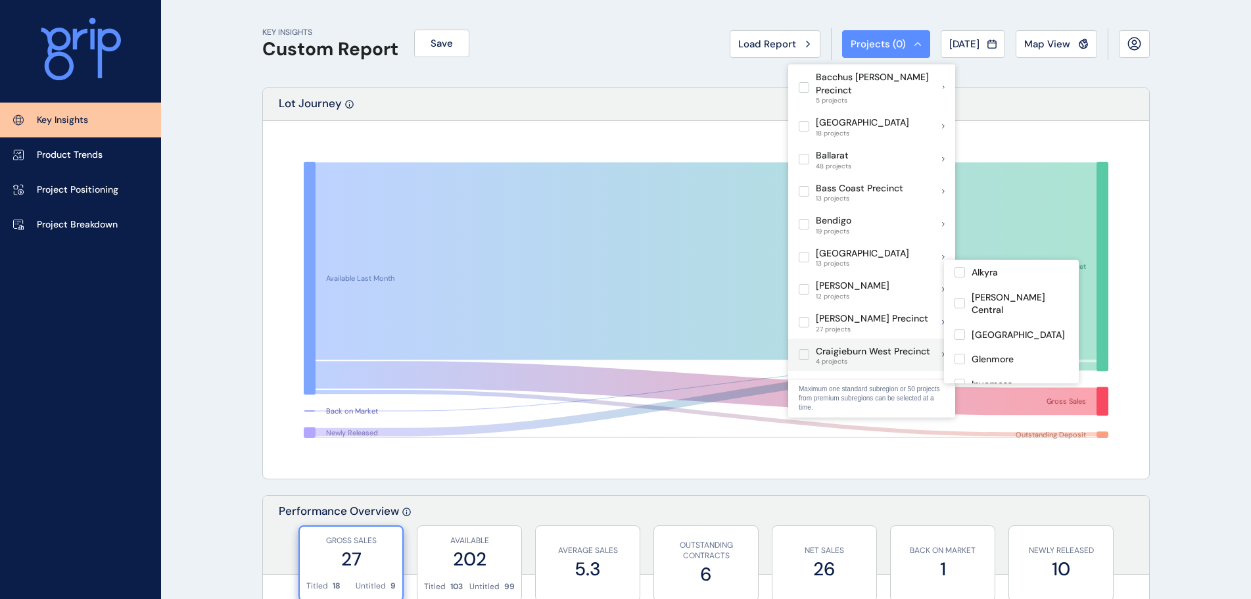
scroll to position [66, 0]
click at [804, 316] on label at bounding box center [804, 321] width 11 height 11
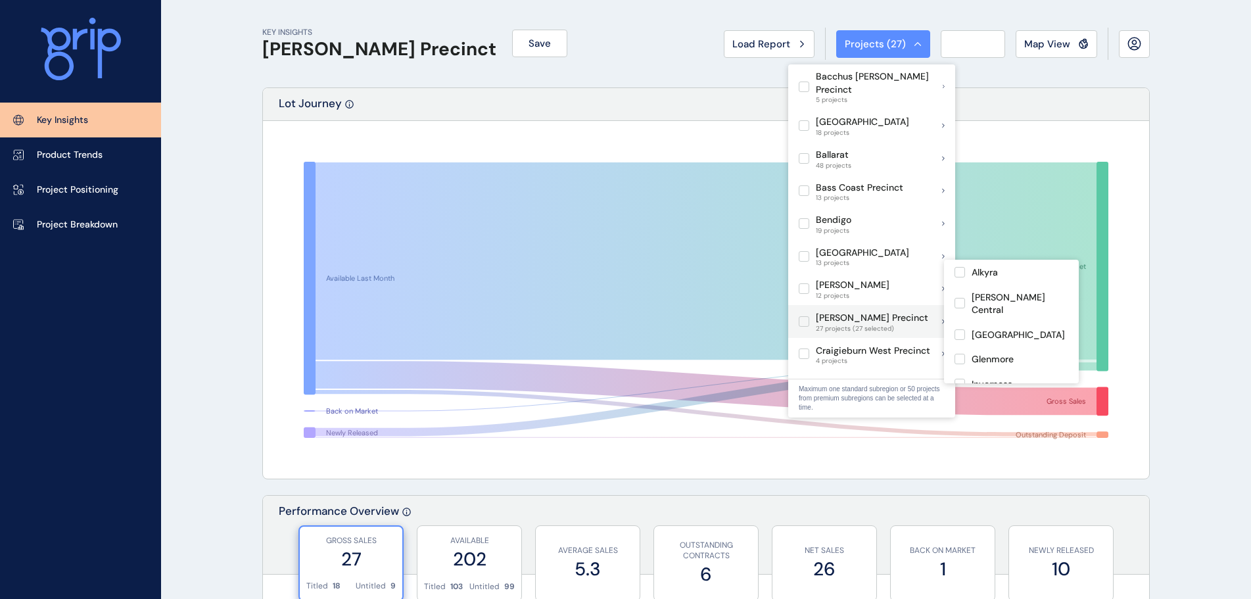
click at [804, 316] on label at bounding box center [804, 321] width 11 height 11
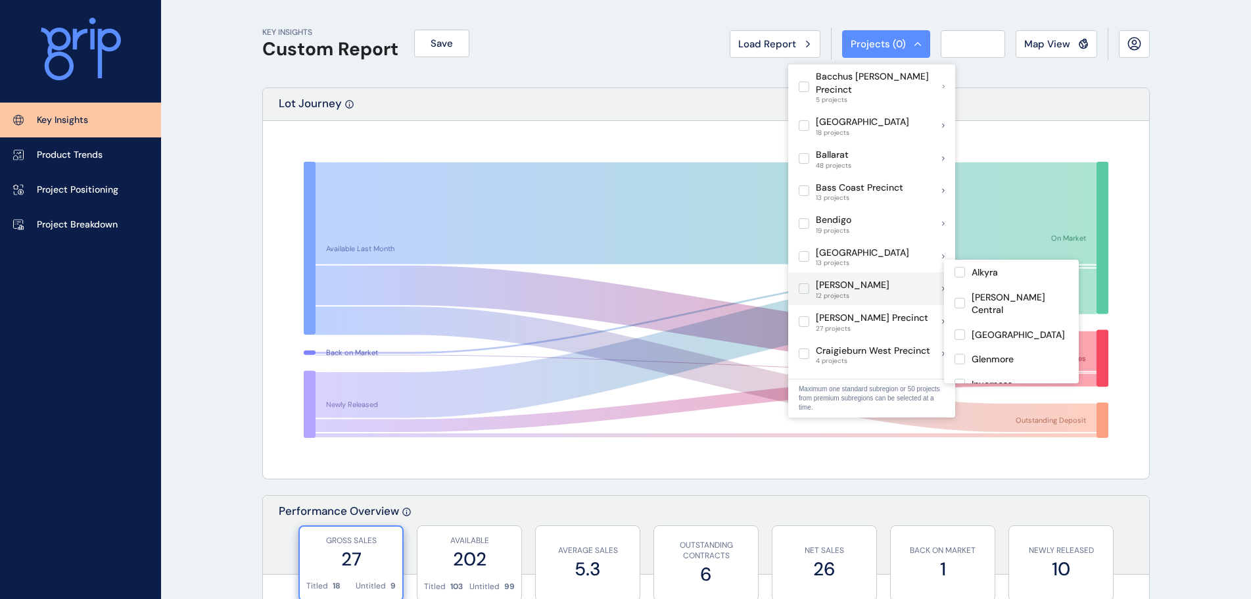
click at [804, 283] on label at bounding box center [804, 288] width 11 height 11
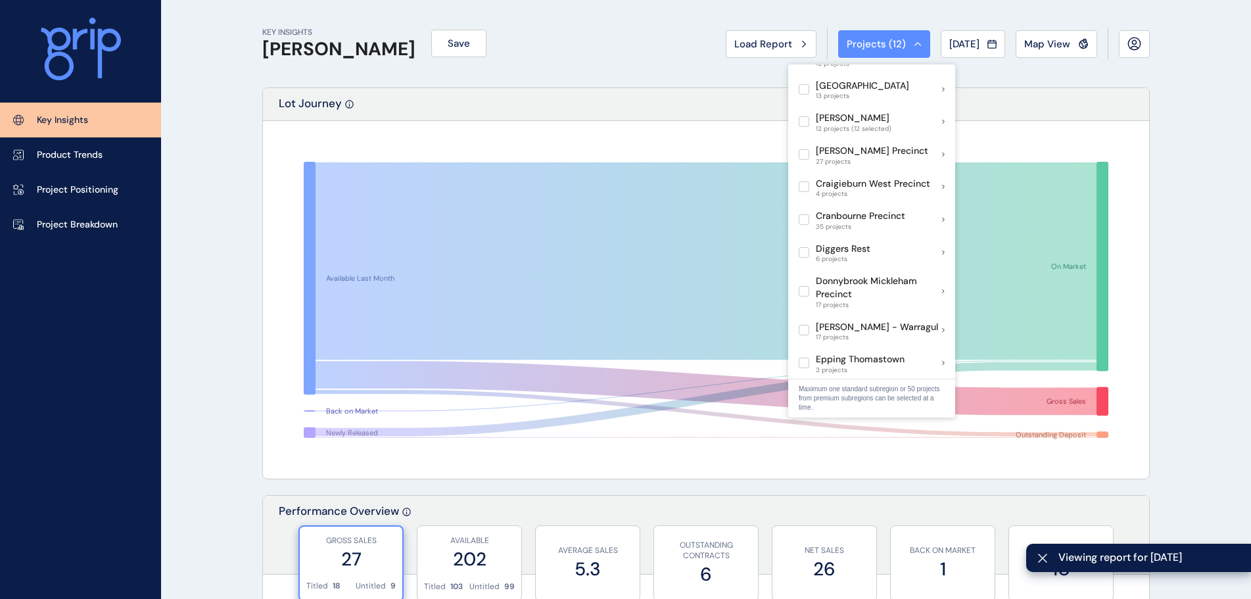
scroll to position [263, 0]
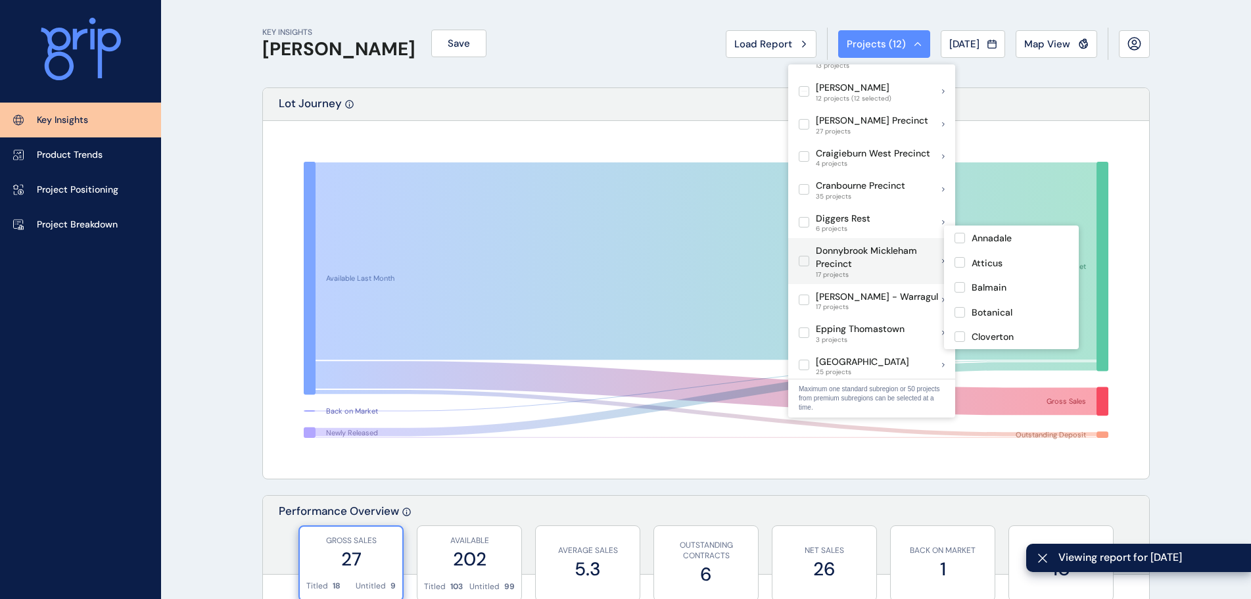
click at [805, 256] on label at bounding box center [804, 261] width 11 height 11
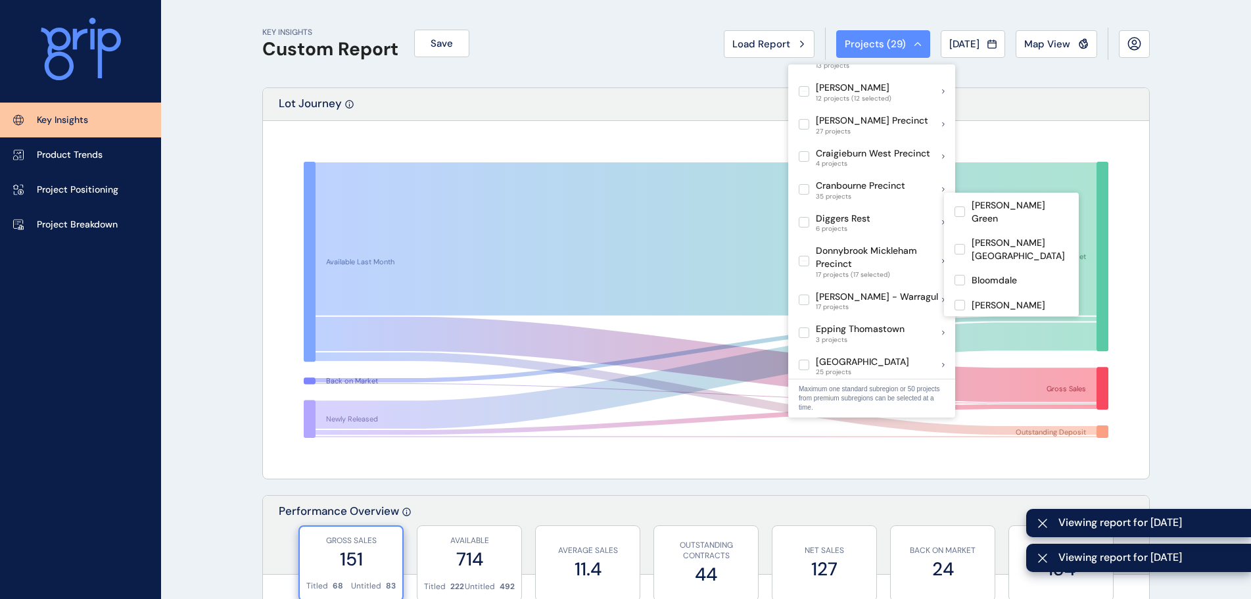
click at [980, 132] on div "Available Last Month Back on Market Newly Released On Market Gross Sales Outsta…" at bounding box center [706, 300] width 886 height 358
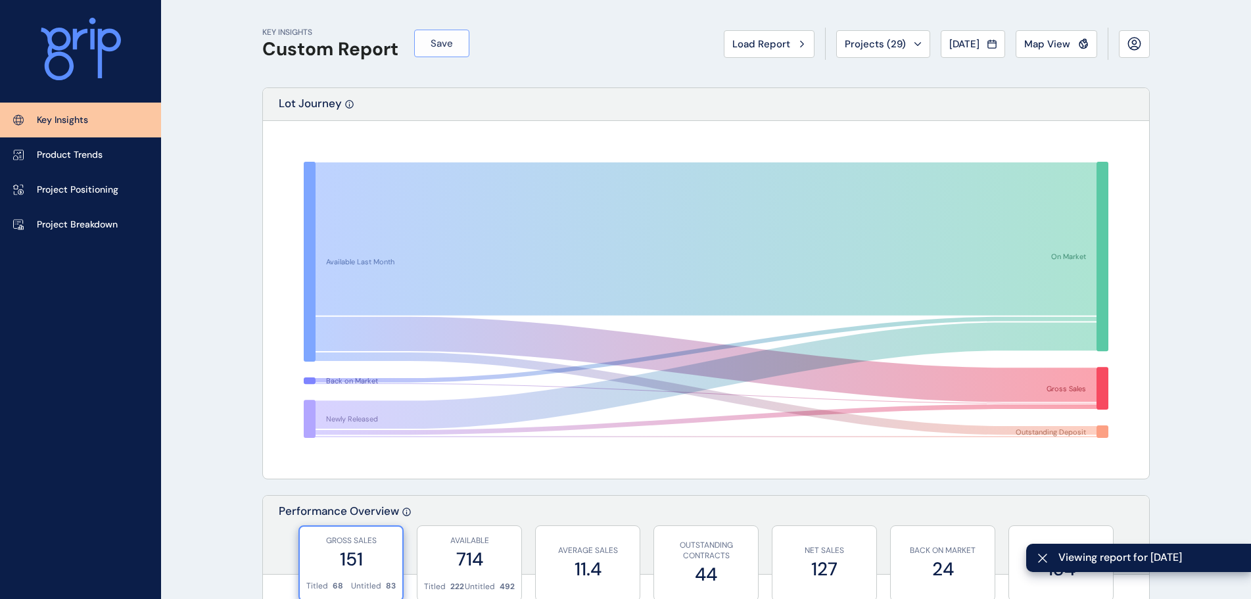
click at [422, 43] on button "Save" at bounding box center [441, 44] width 55 height 28
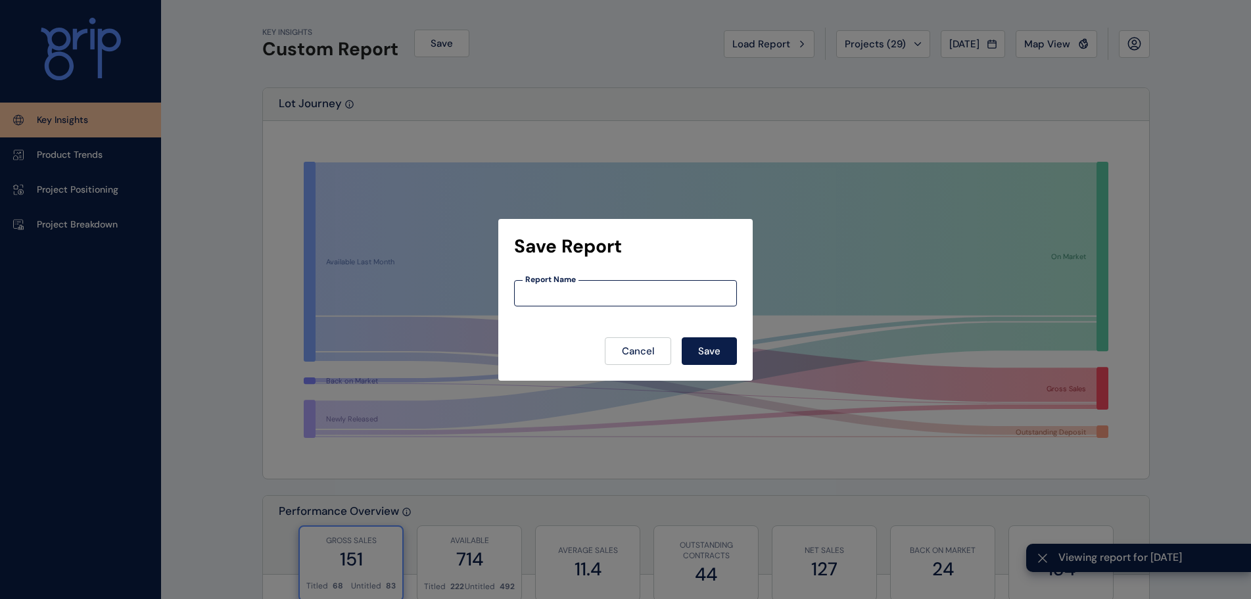
click at [553, 287] on input at bounding box center [626, 292] width 222 height 11
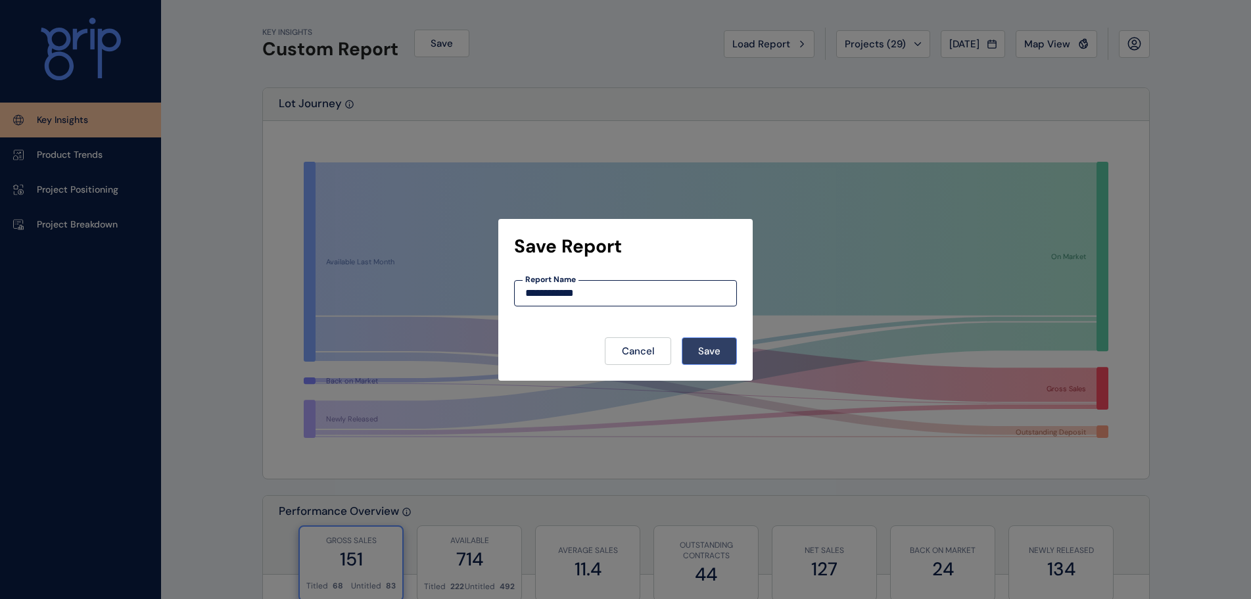
type input "**********"
click at [717, 345] on span "Save" at bounding box center [709, 351] width 22 height 13
